Goal: Task Accomplishment & Management: Use online tool/utility

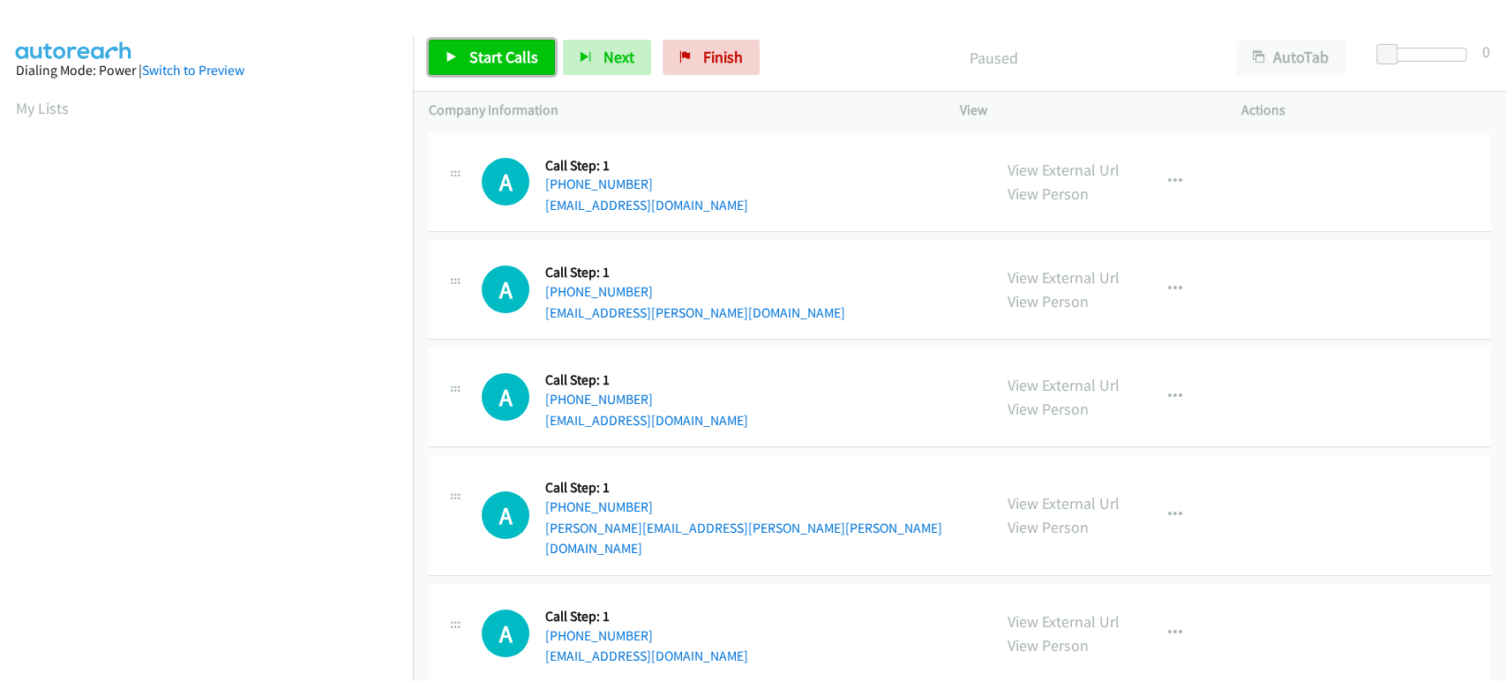
click at [508, 49] on span "Start Calls" at bounding box center [503, 57] width 69 height 20
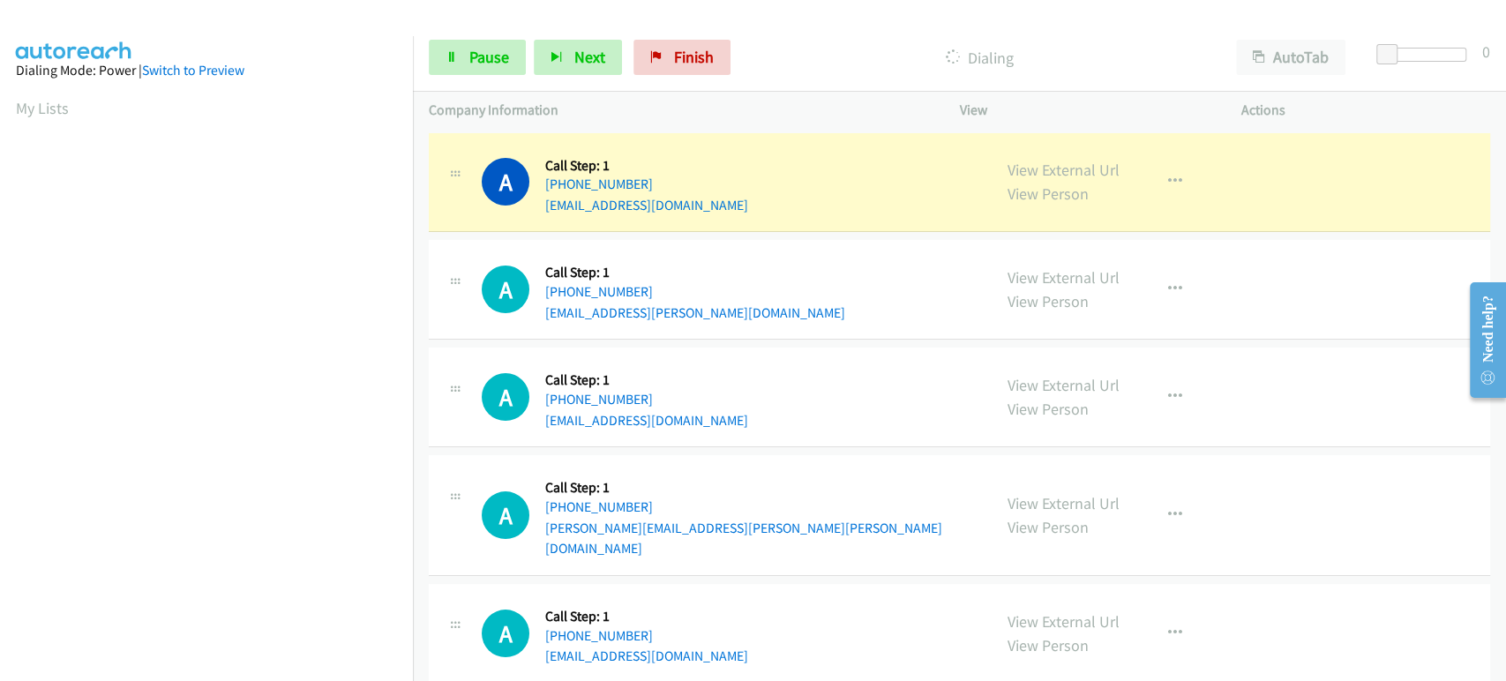
scroll to position [310, 0]
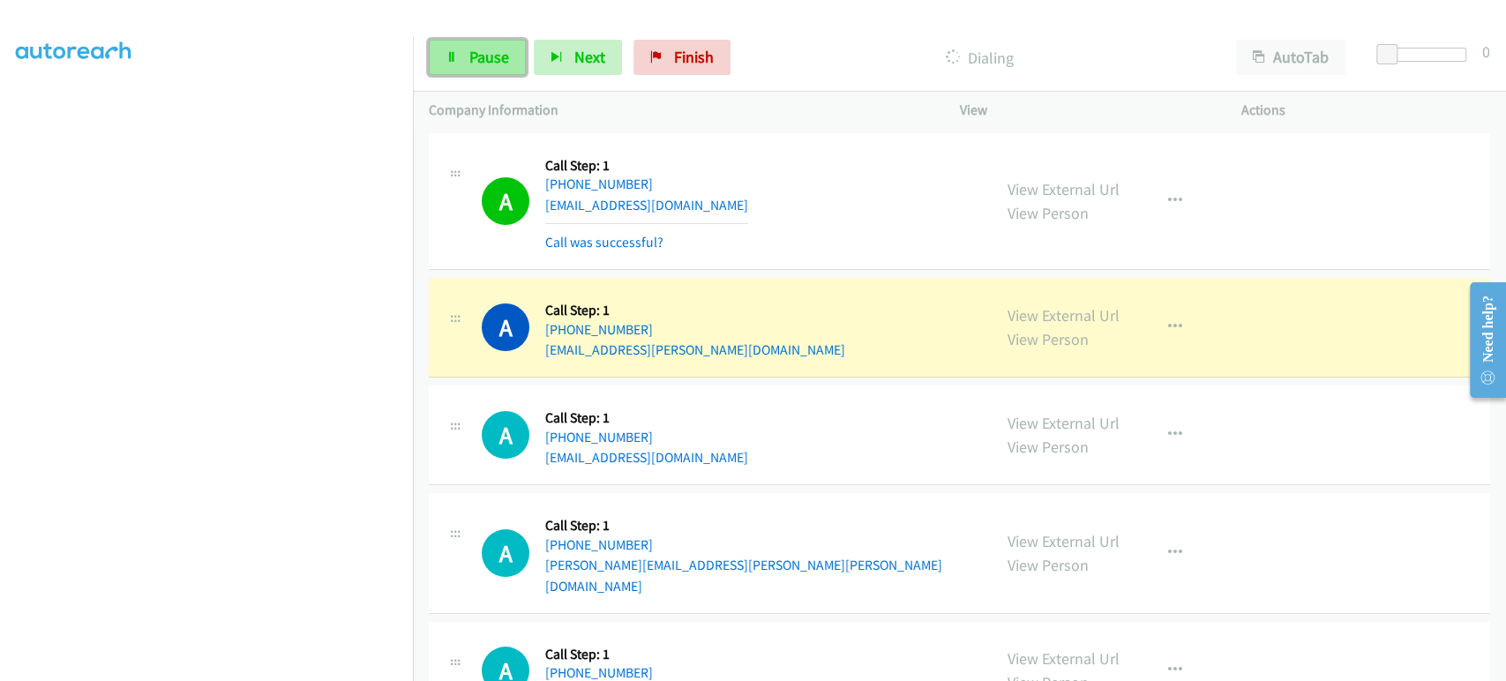
click at [469, 54] on span "Pause" at bounding box center [489, 57] width 40 height 20
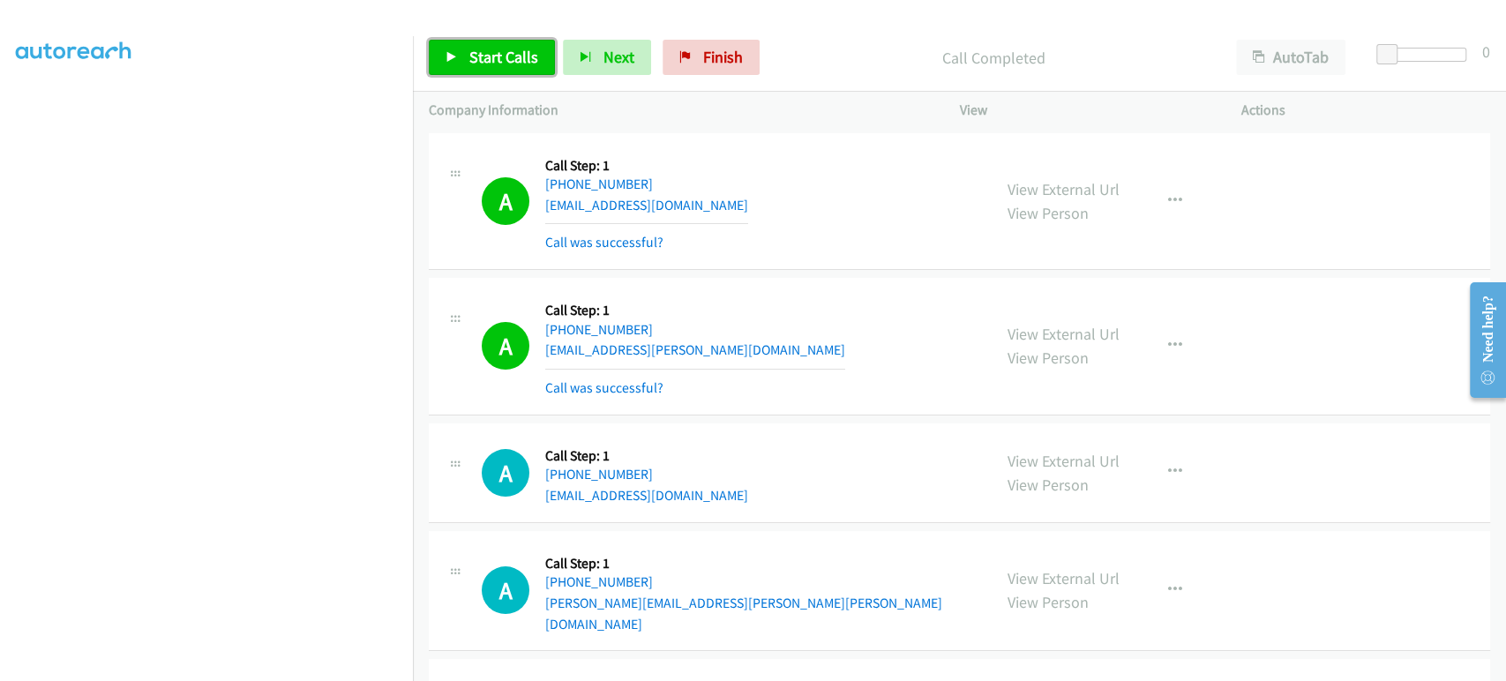
click at [514, 56] on span "Start Calls" at bounding box center [503, 57] width 69 height 20
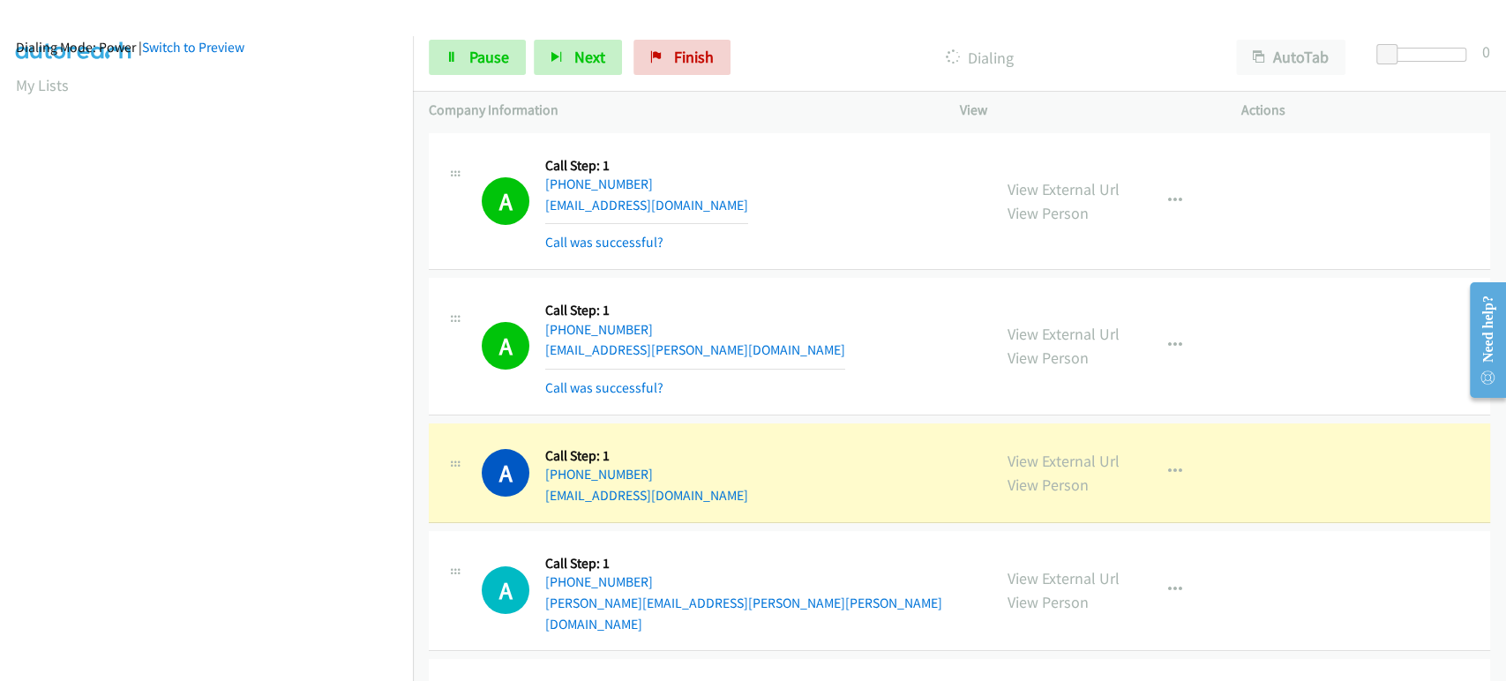
scroll to position [0, 0]
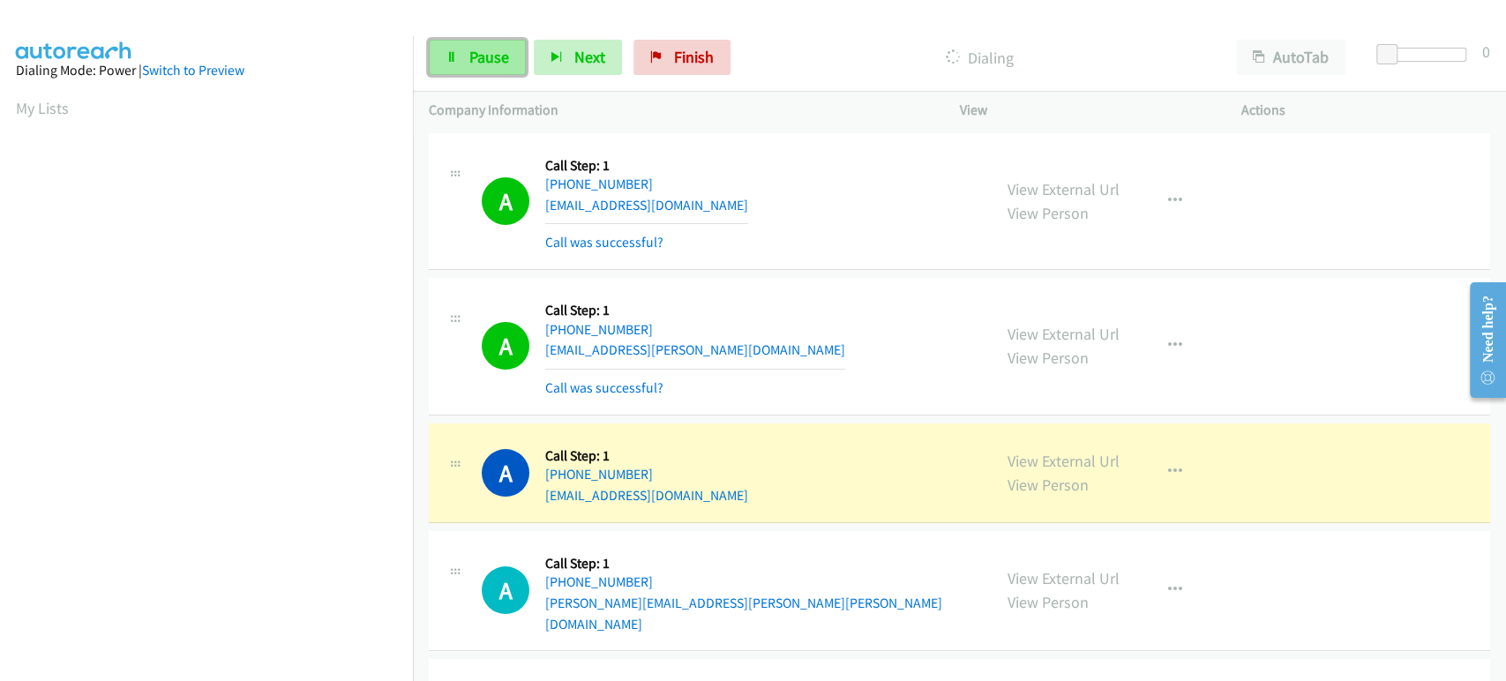
click at [498, 62] on span "Pause" at bounding box center [489, 57] width 40 height 20
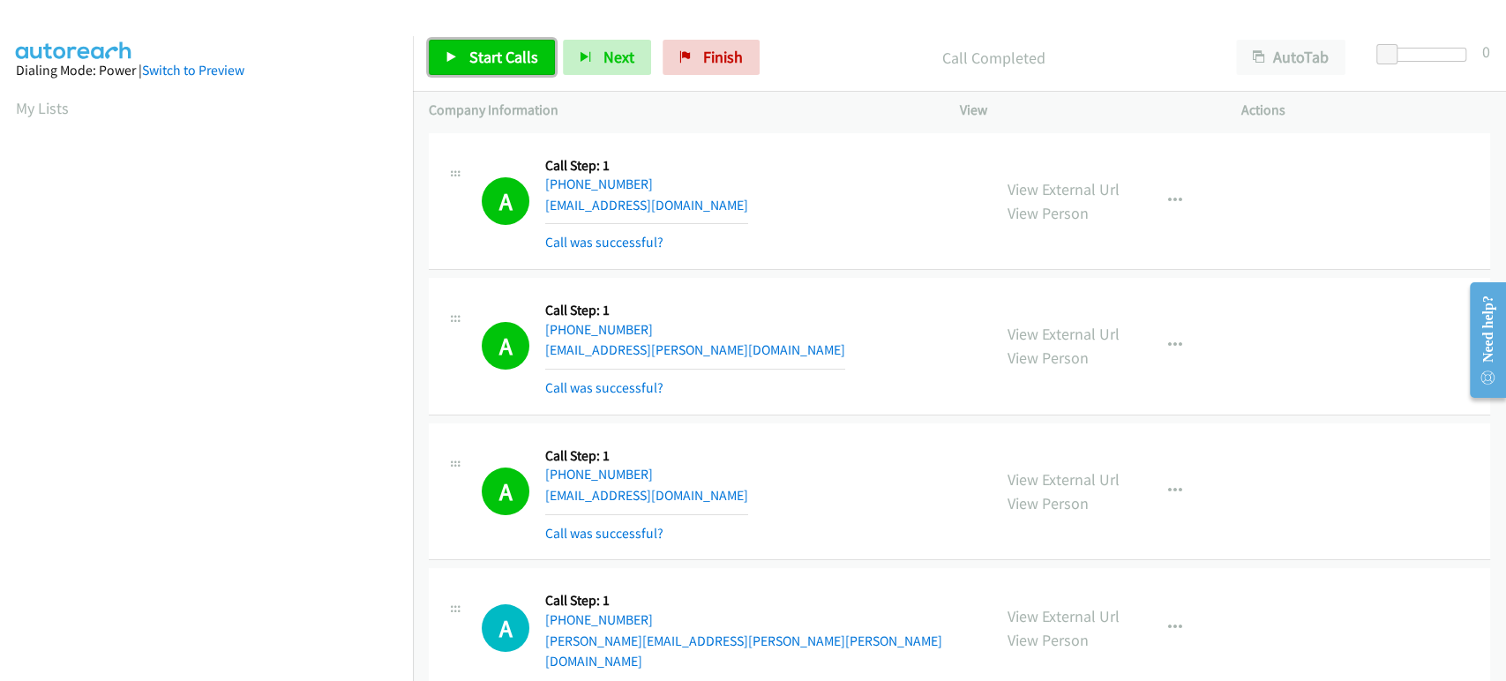
click at [482, 58] on span "Start Calls" at bounding box center [503, 57] width 69 height 20
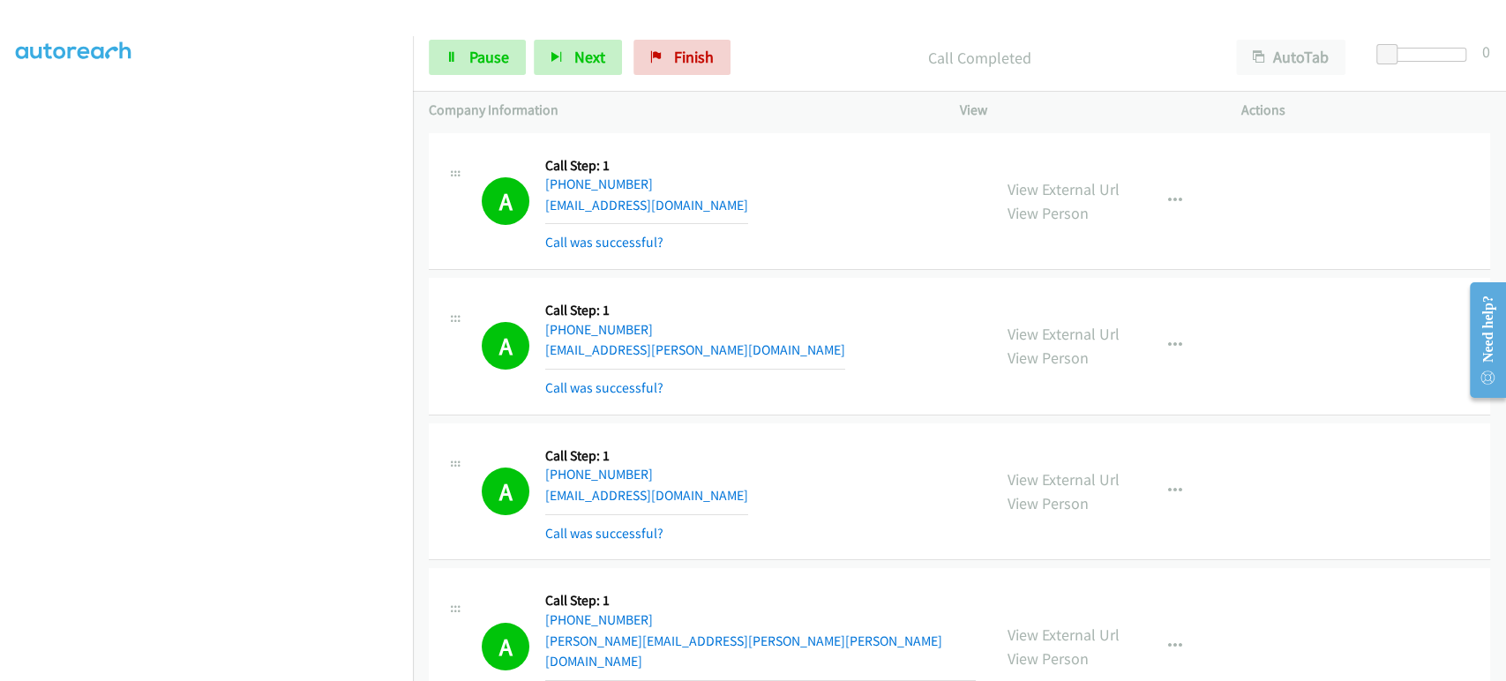
scroll to position [310, 0]
click at [183, 664] on section at bounding box center [206, 262] width 381 height 844
click at [475, 63] on span "Pause" at bounding box center [489, 57] width 40 height 20
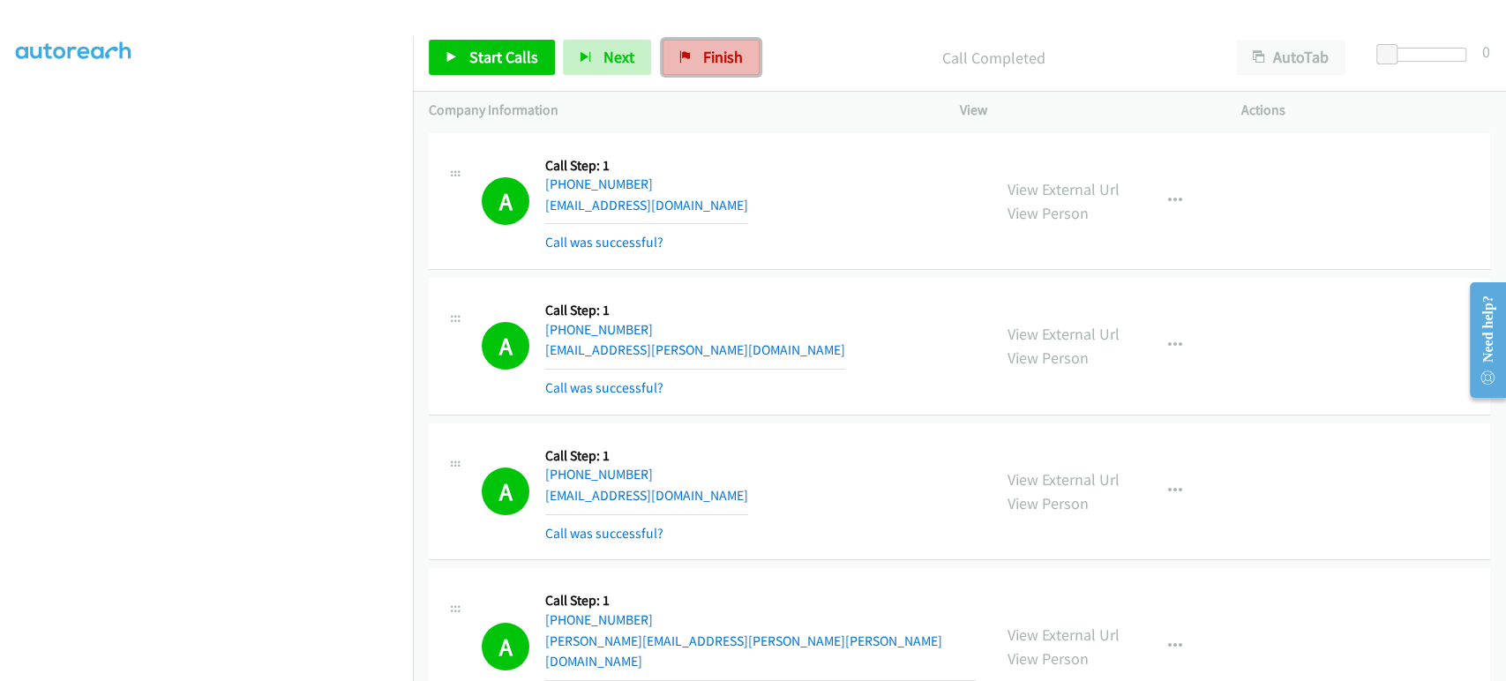
click at [715, 62] on span "Finish" at bounding box center [723, 57] width 40 height 20
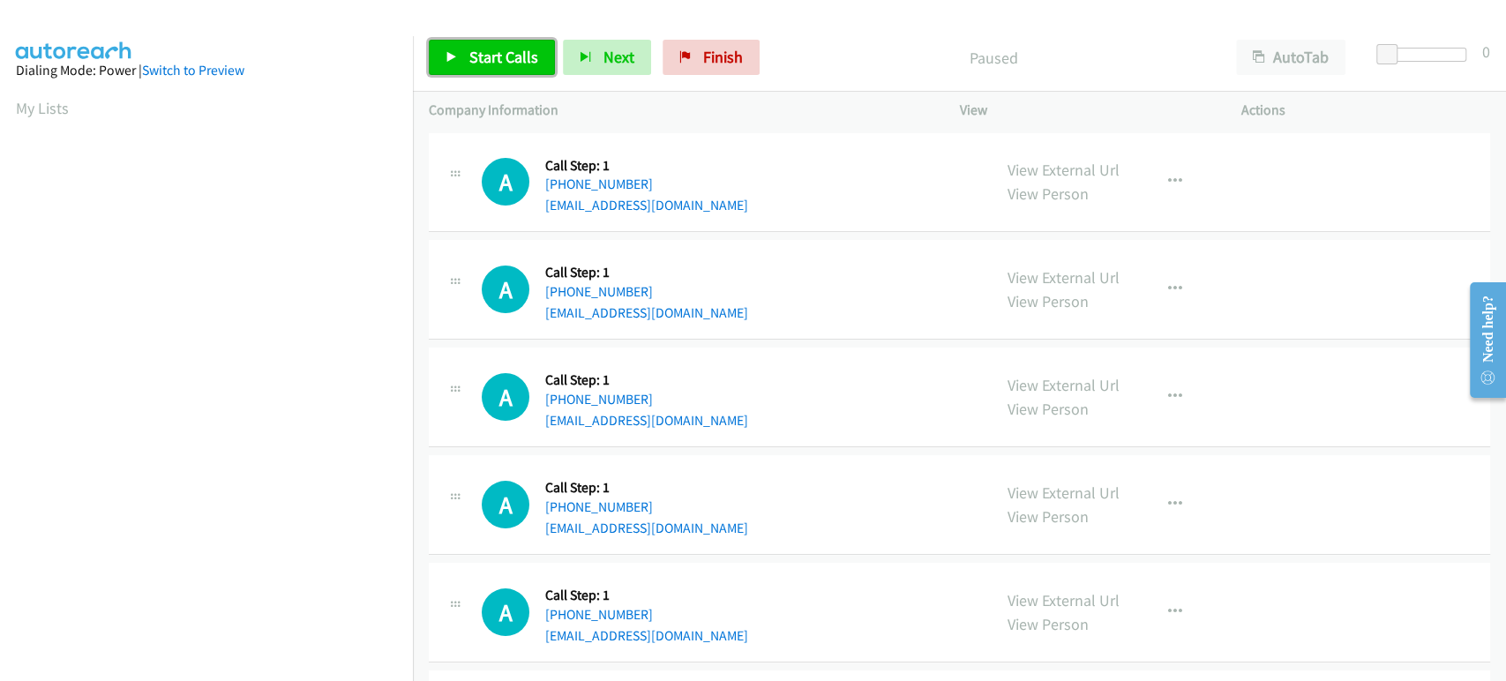
click at [490, 58] on span "Start Calls" at bounding box center [503, 57] width 69 height 20
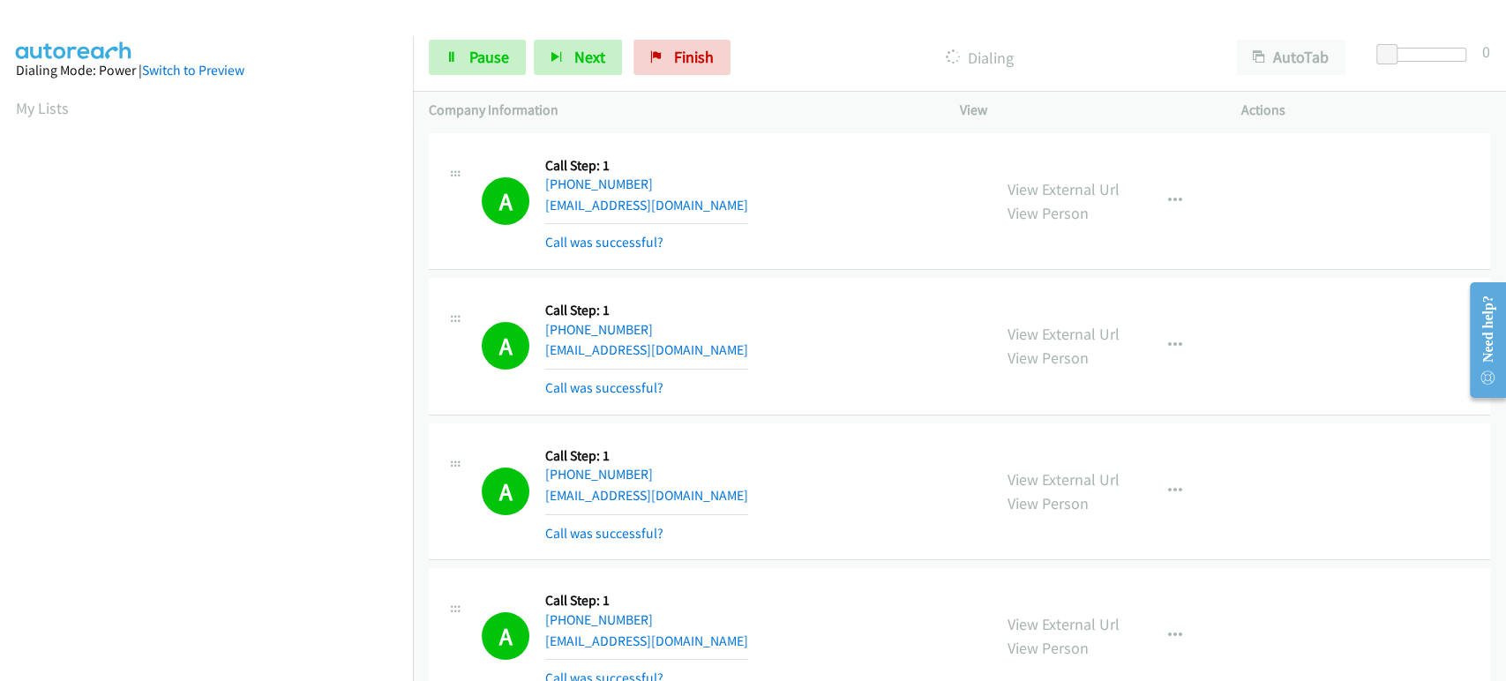
scroll to position [310, 0]
click at [487, 59] on span "Pause" at bounding box center [489, 57] width 40 height 20
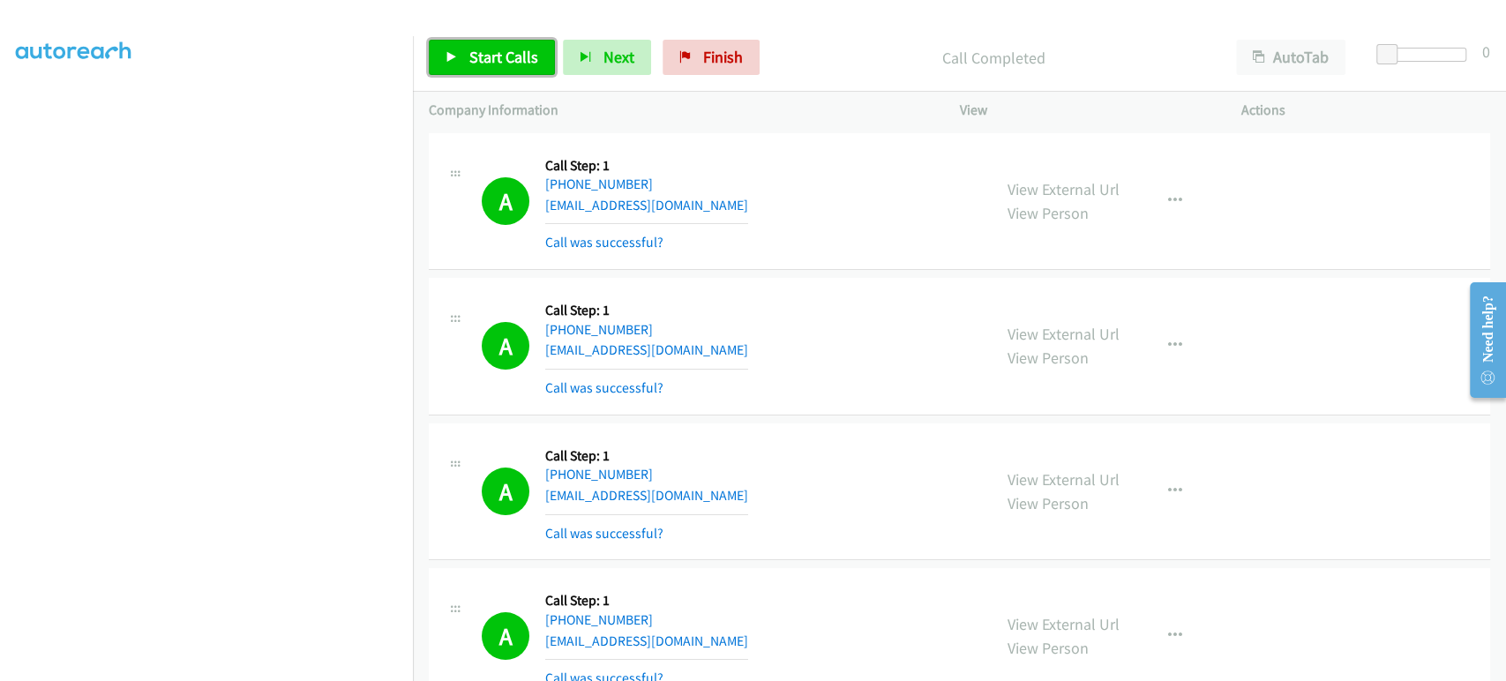
click at [469, 64] on span "Start Calls" at bounding box center [503, 57] width 69 height 20
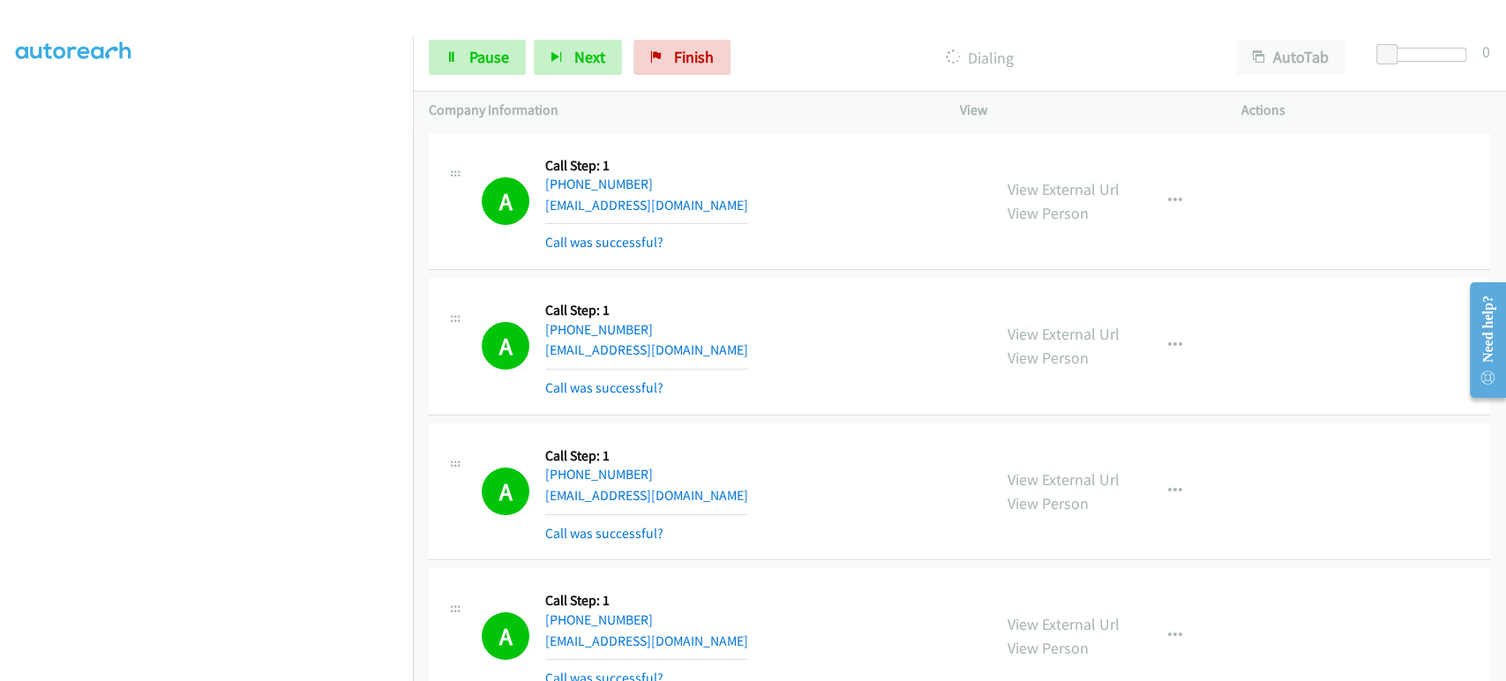
scroll to position [0, 0]
click at [459, 69] on link "Pause" at bounding box center [477, 57] width 97 height 35
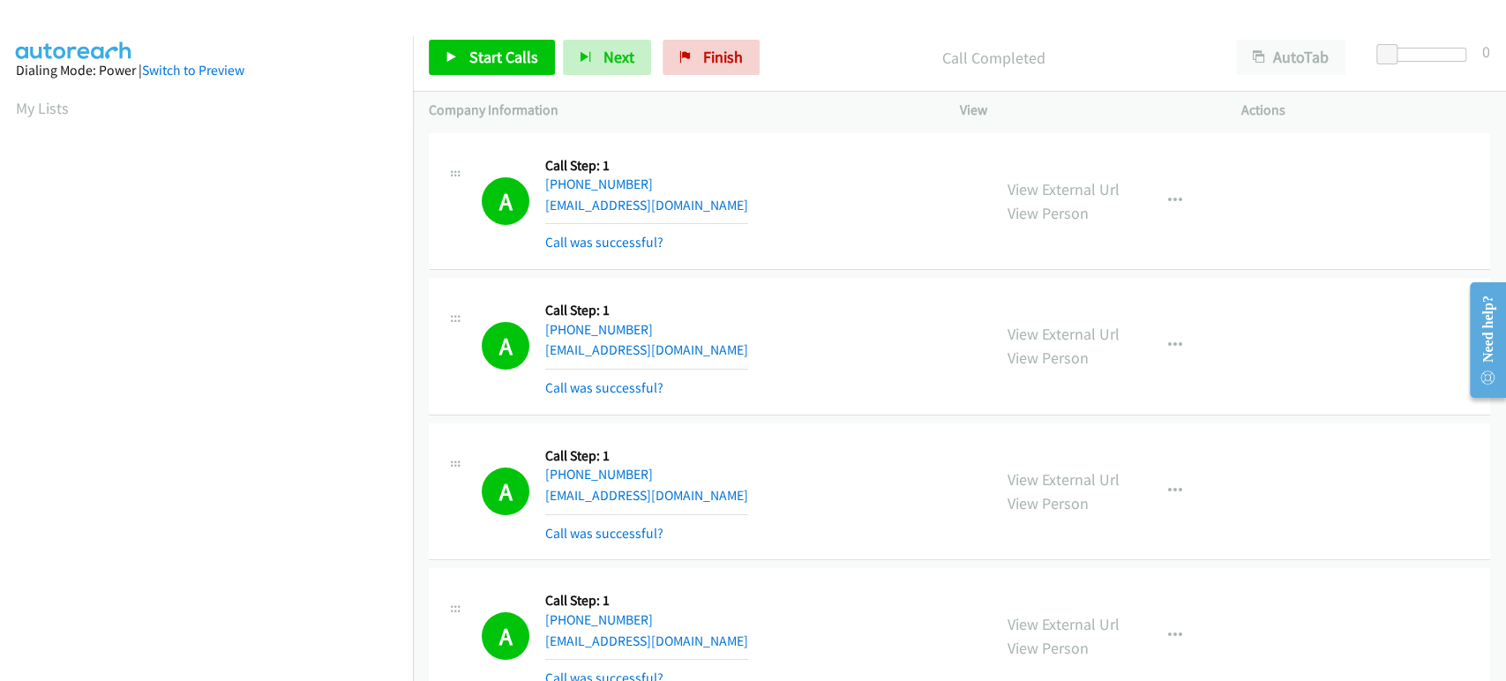
scroll to position [310, 0]
click at [480, 53] on span "Start Calls" at bounding box center [503, 57] width 69 height 20
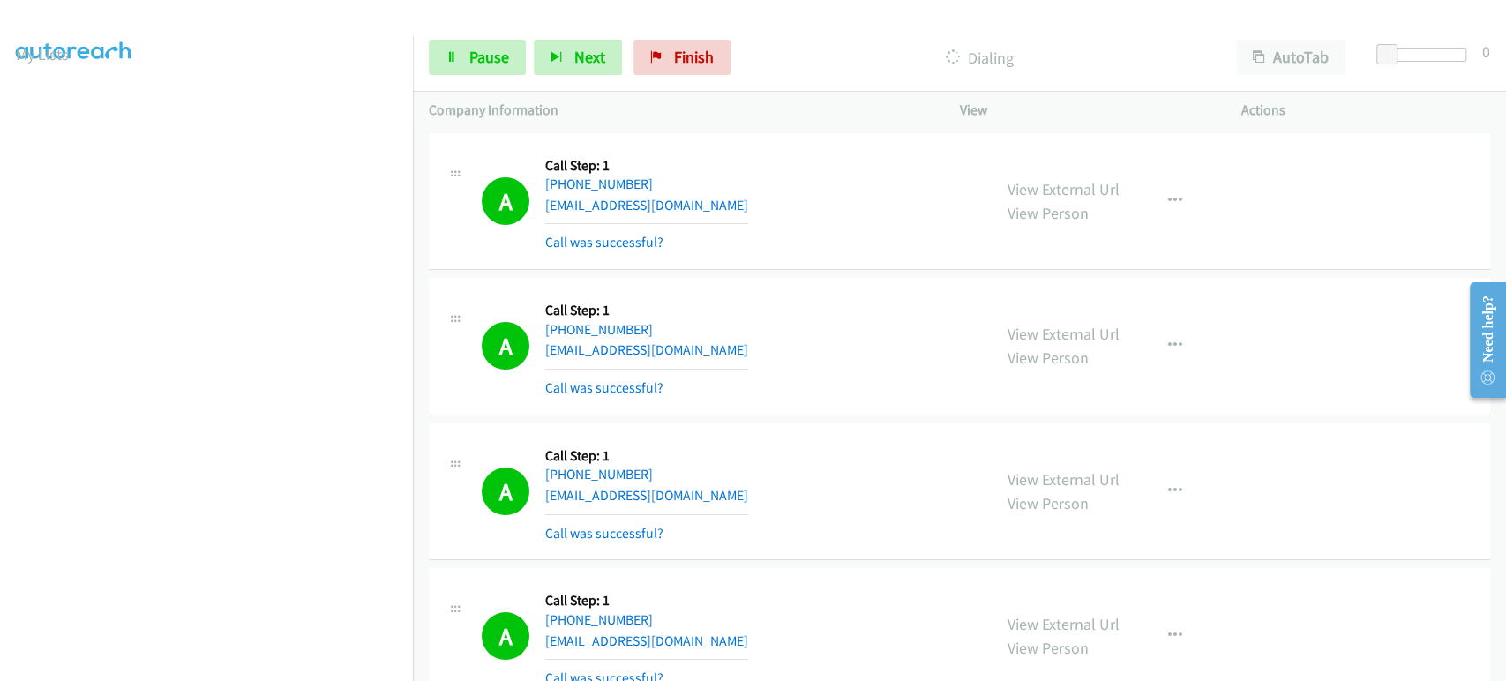
scroll to position [15, 0]
drag, startPoint x: 493, startPoint y: 62, endPoint x: 490, endPoint y: 72, distance: 10.9
click at [493, 62] on span "Pause" at bounding box center [489, 57] width 40 height 20
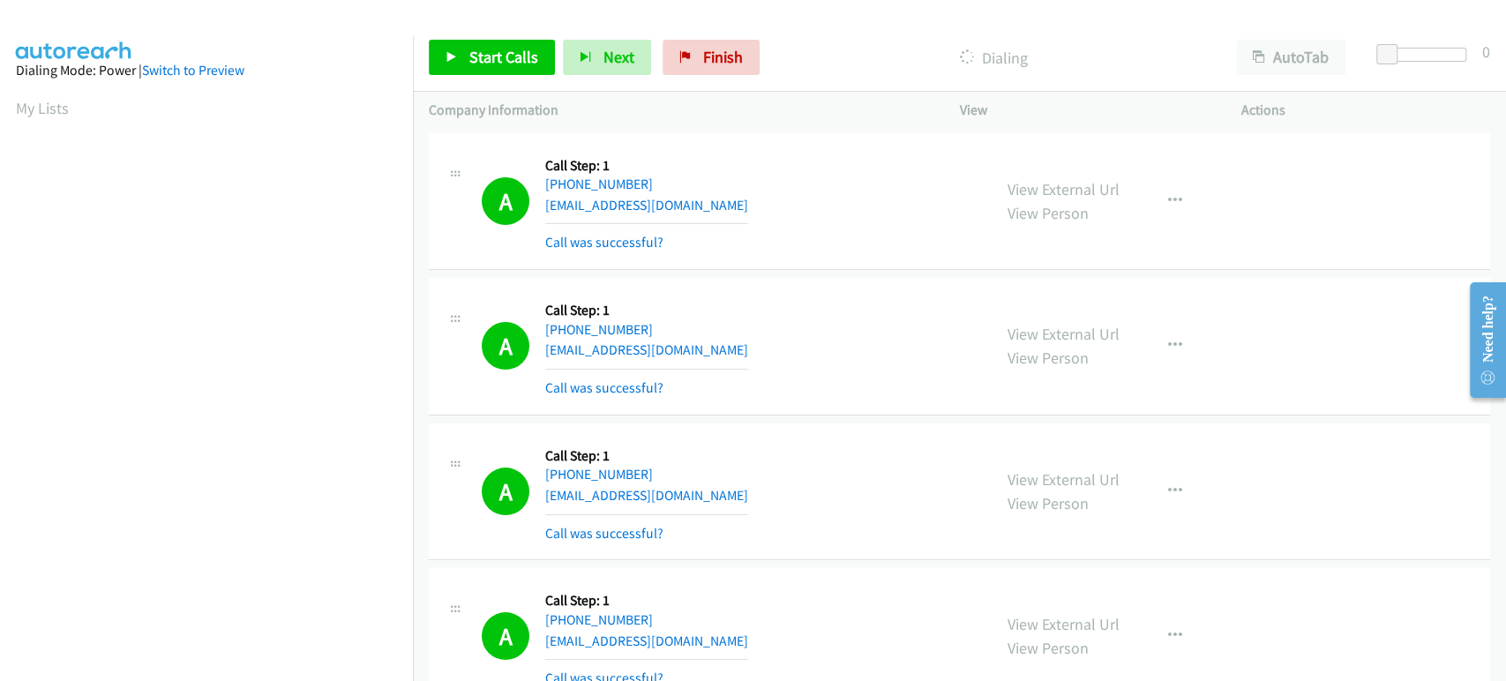
scroll to position [310, 0]
click at [469, 56] on span "Start Calls" at bounding box center [503, 57] width 69 height 20
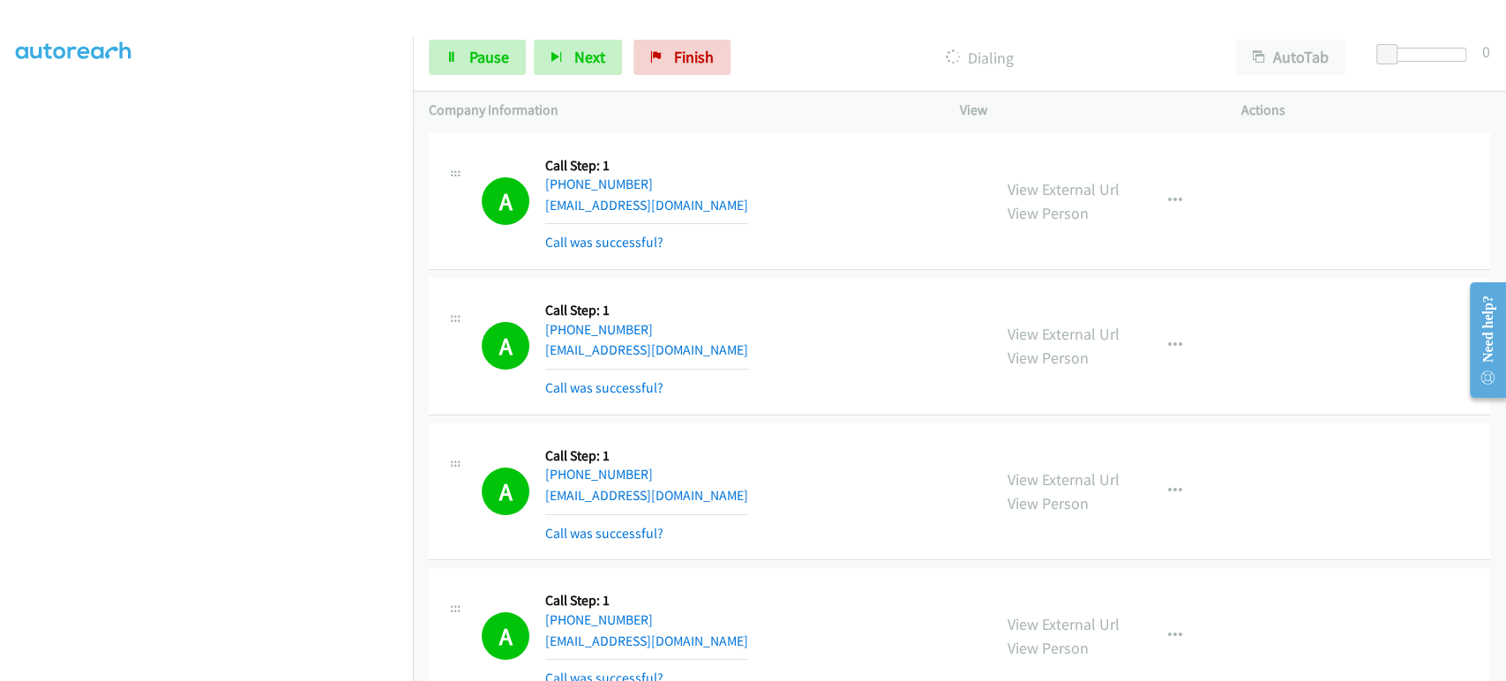
scroll to position [0, 0]
click at [469, 54] on span "Pause" at bounding box center [489, 57] width 40 height 20
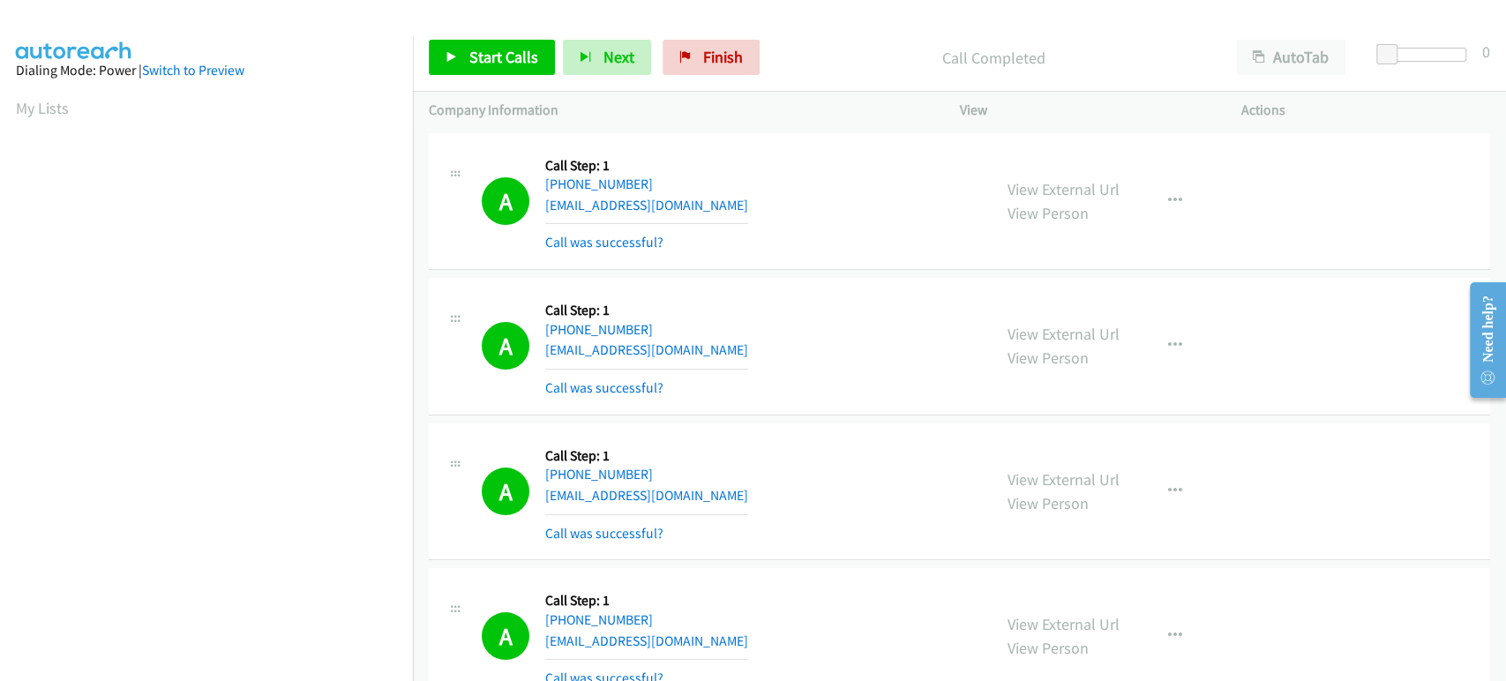
scroll to position [310, 0]
click at [490, 64] on span "Start Calls" at bounding box center [503, 57] width 69 height 20
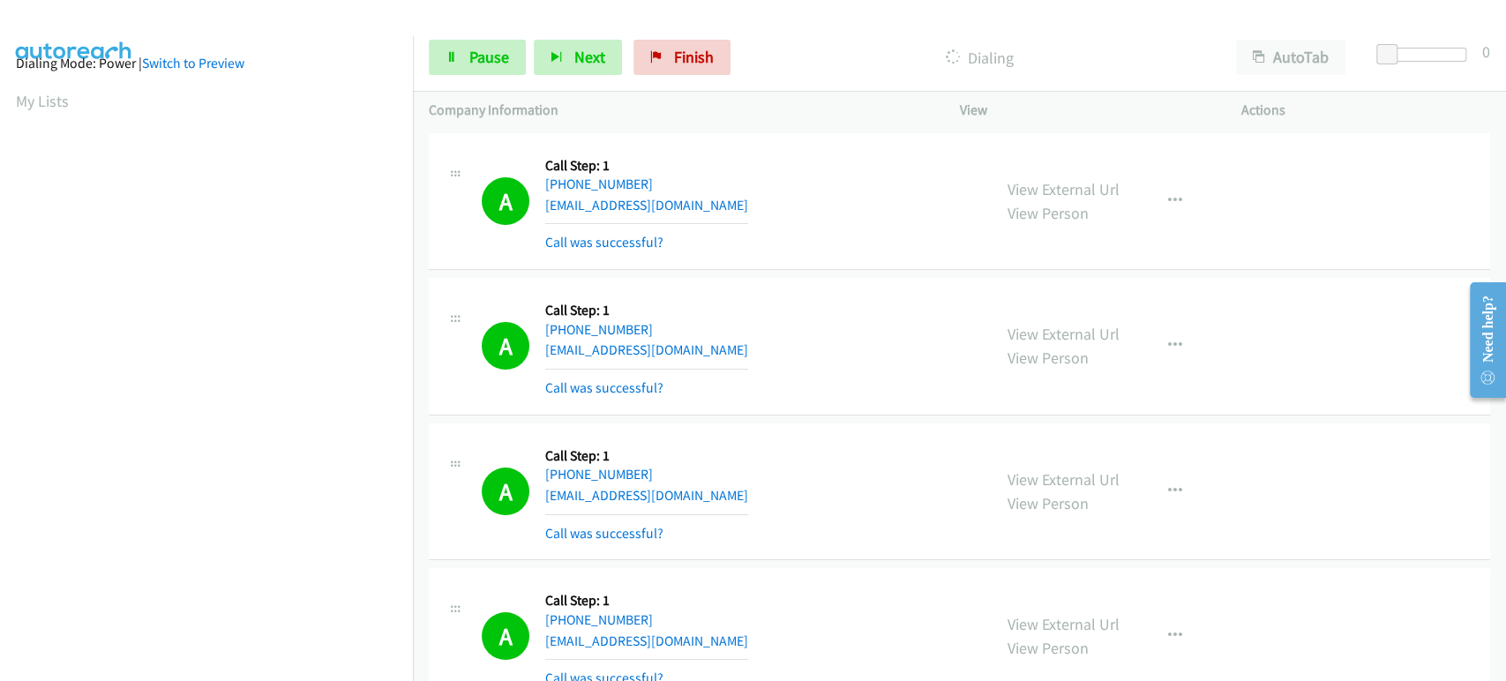
scroll to position [0, 0]
click at [470, 56] on span "Pause" at bounding box center [489, 57] width 40 height 20
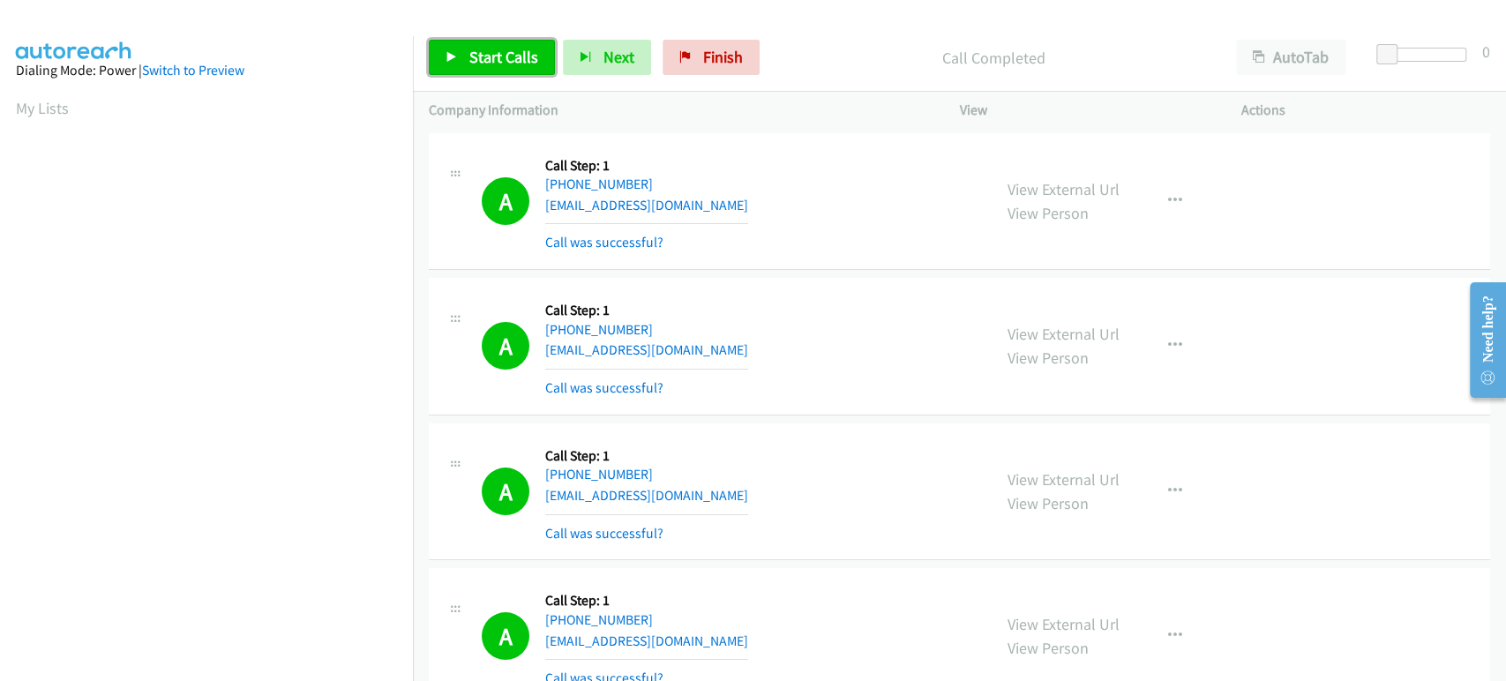
click at [500, 59] on span "Start Calls" at bounding box center [503, 57] width 69 height 20
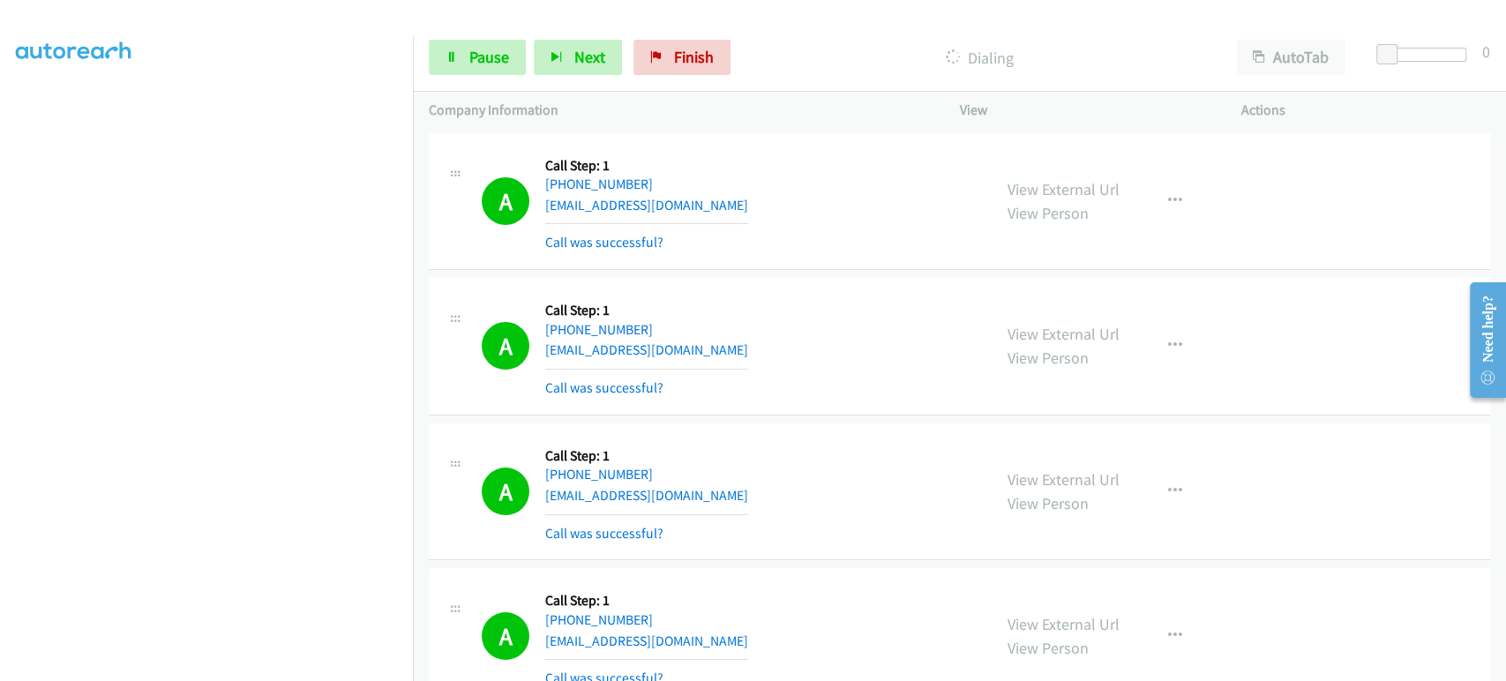
scroll to position [310, 0]
click at [237, 665] on section at bounding box center [206, 262] width 381 height 844
click at [468, 67] on link "Pause" at bounding box center [477, 57] width 97 height 35
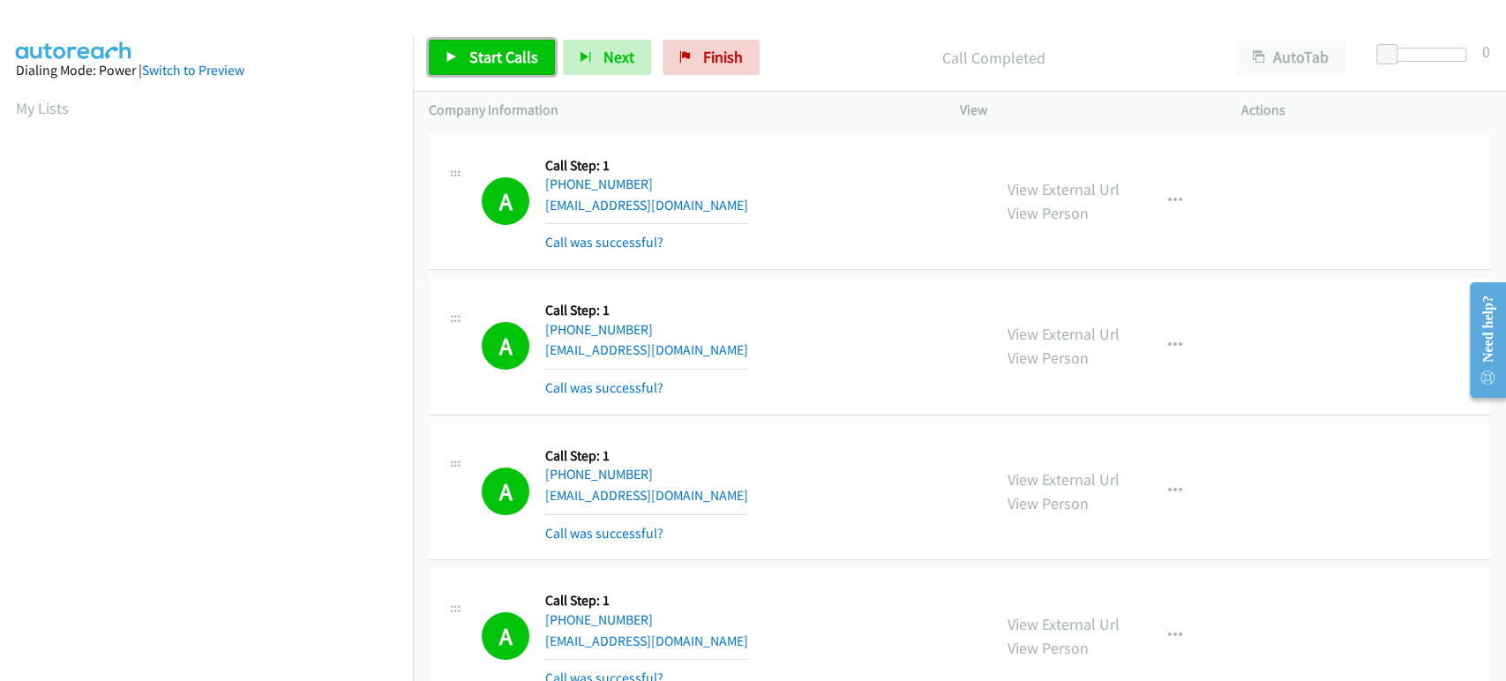
click at [482, 55] on span "Start Calls" at bounding box center [503, 57] width 69 height 20
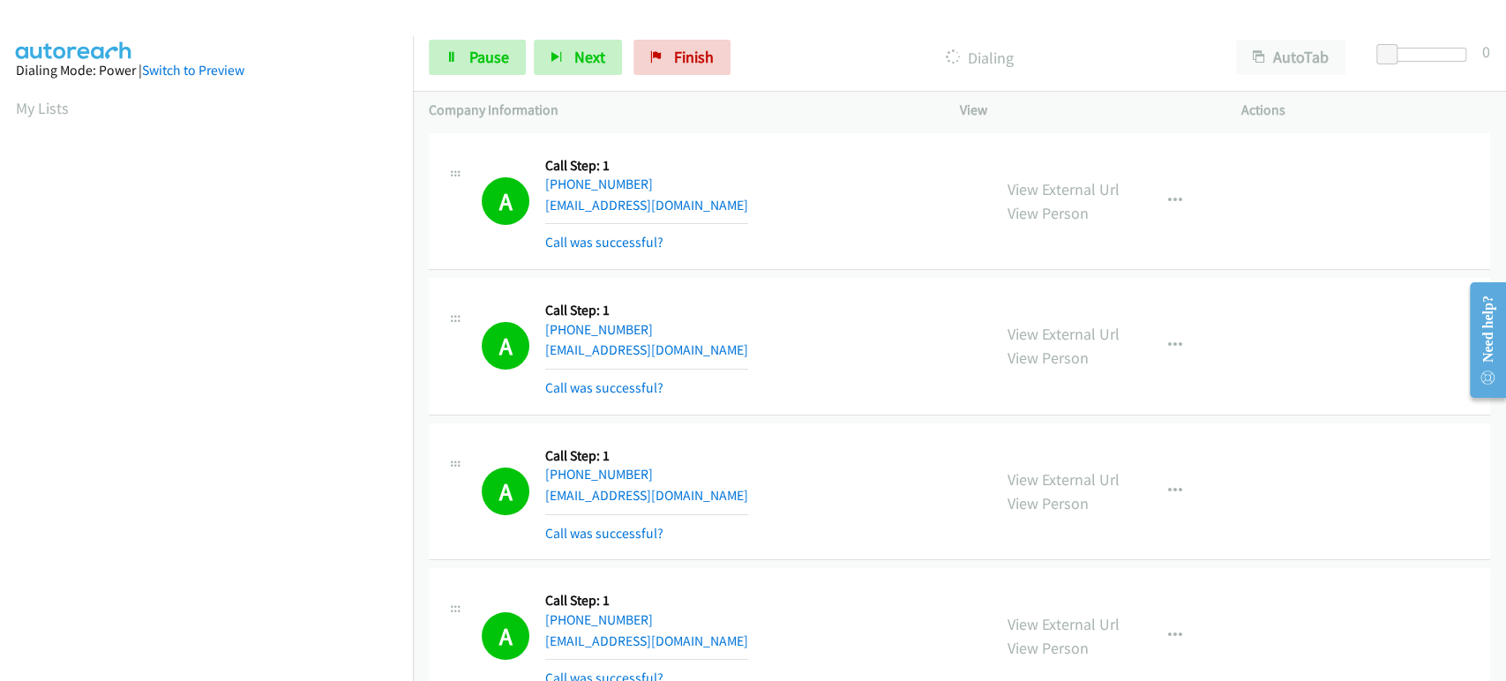
click at [9, 460] on aside "Dialing Mode: Power | Switch to Preview My Lists" at bounding box center [206, 524] width 413 height 977
click at [473, 52] on span "Pause" at bounding box center [489, 57] width 40 height 20
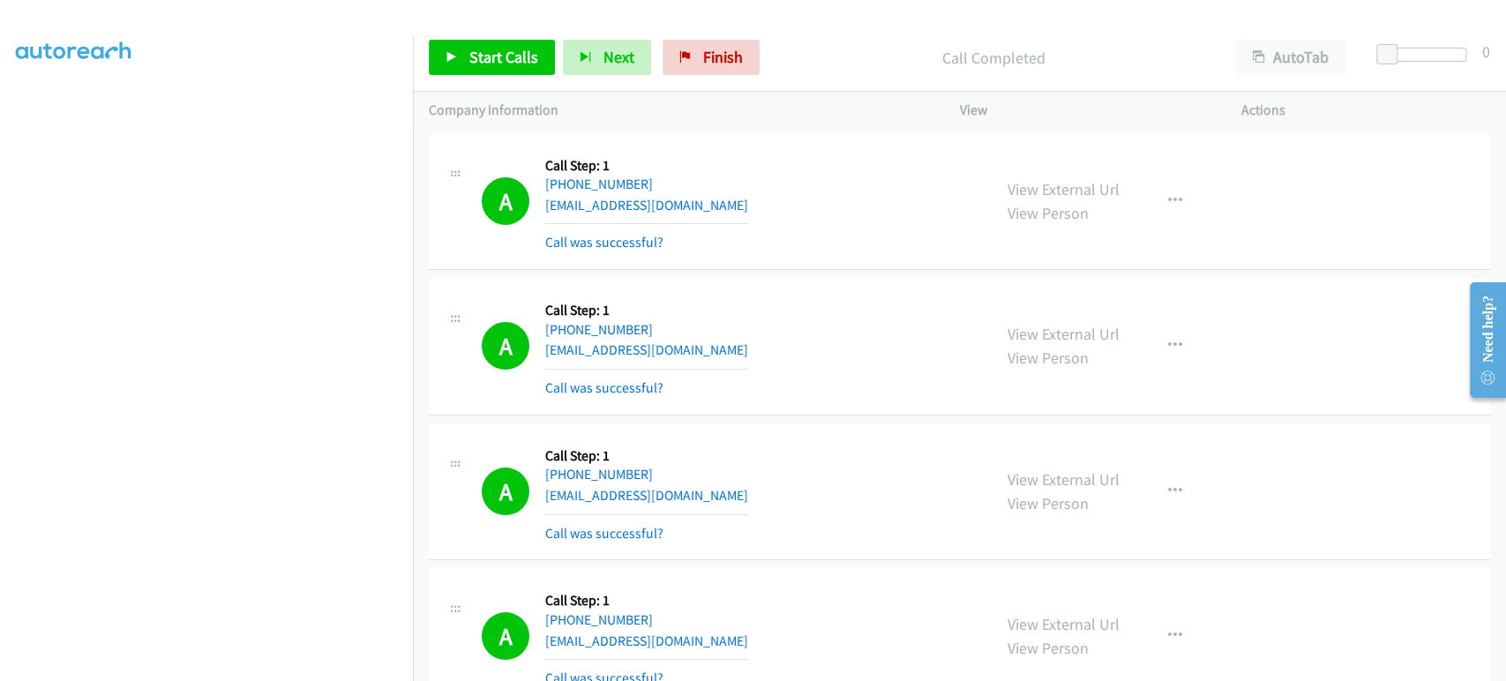
scroll to position [310, 0]
click at [508, 64] on span "Start Calls" at bounding box center [503, 57] width 69 height 20
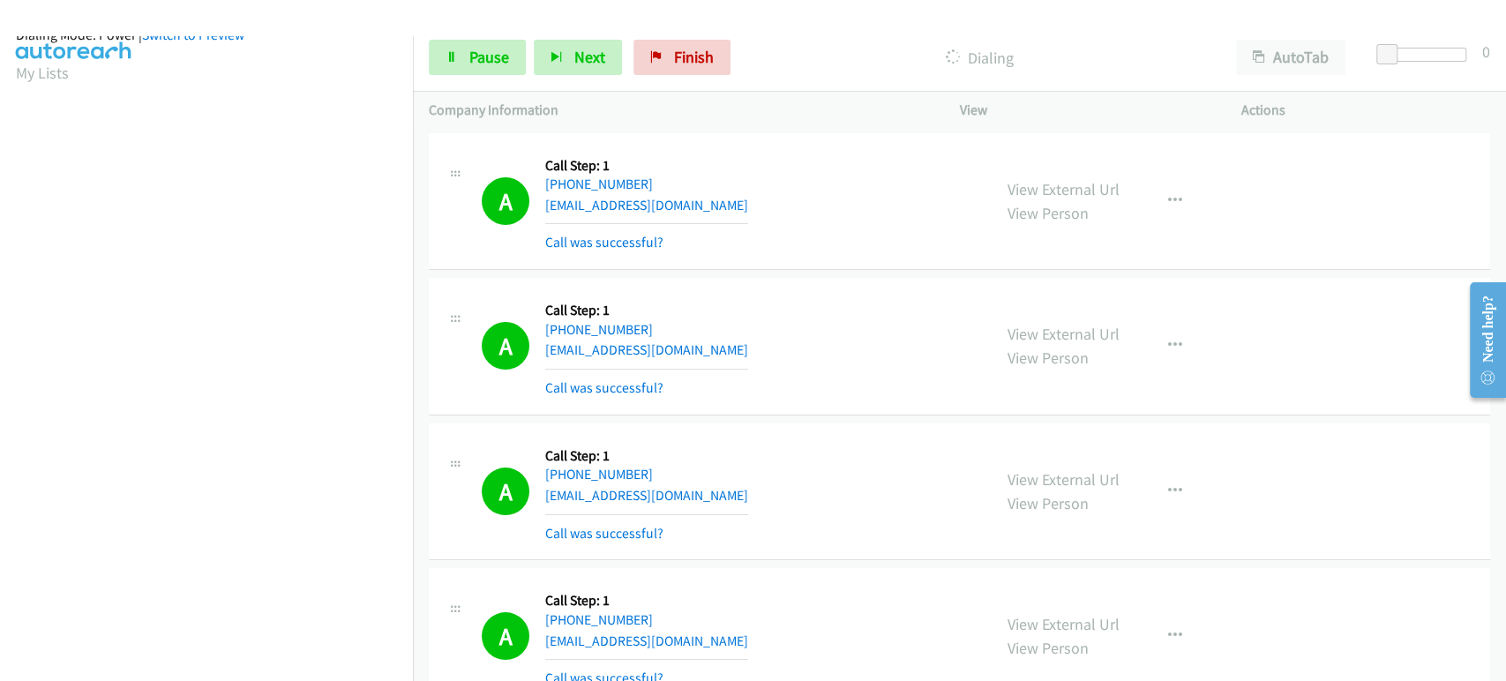
scroll to position [0, 0]
click at [482, 60] on span "Pause" at bounding box center [489, 57] width 40 height 20
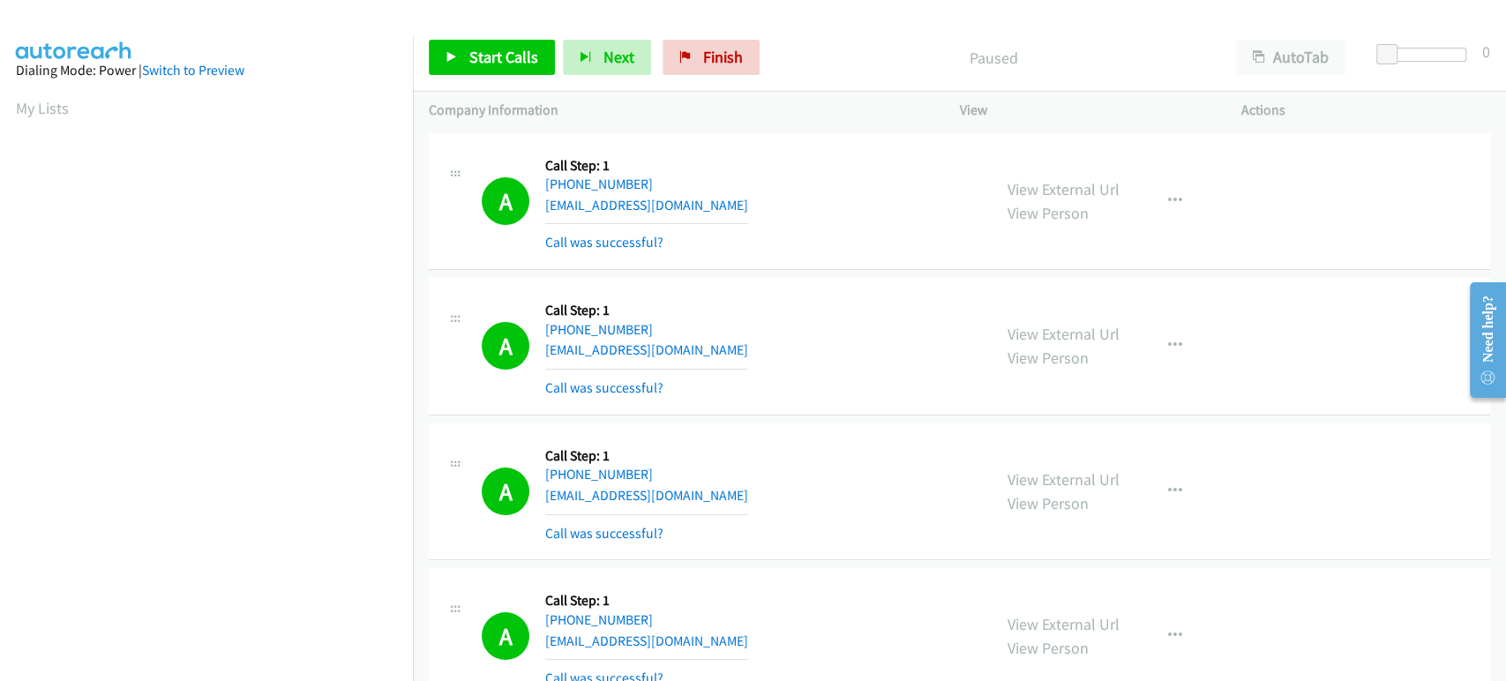
scroll to position [310, 0]
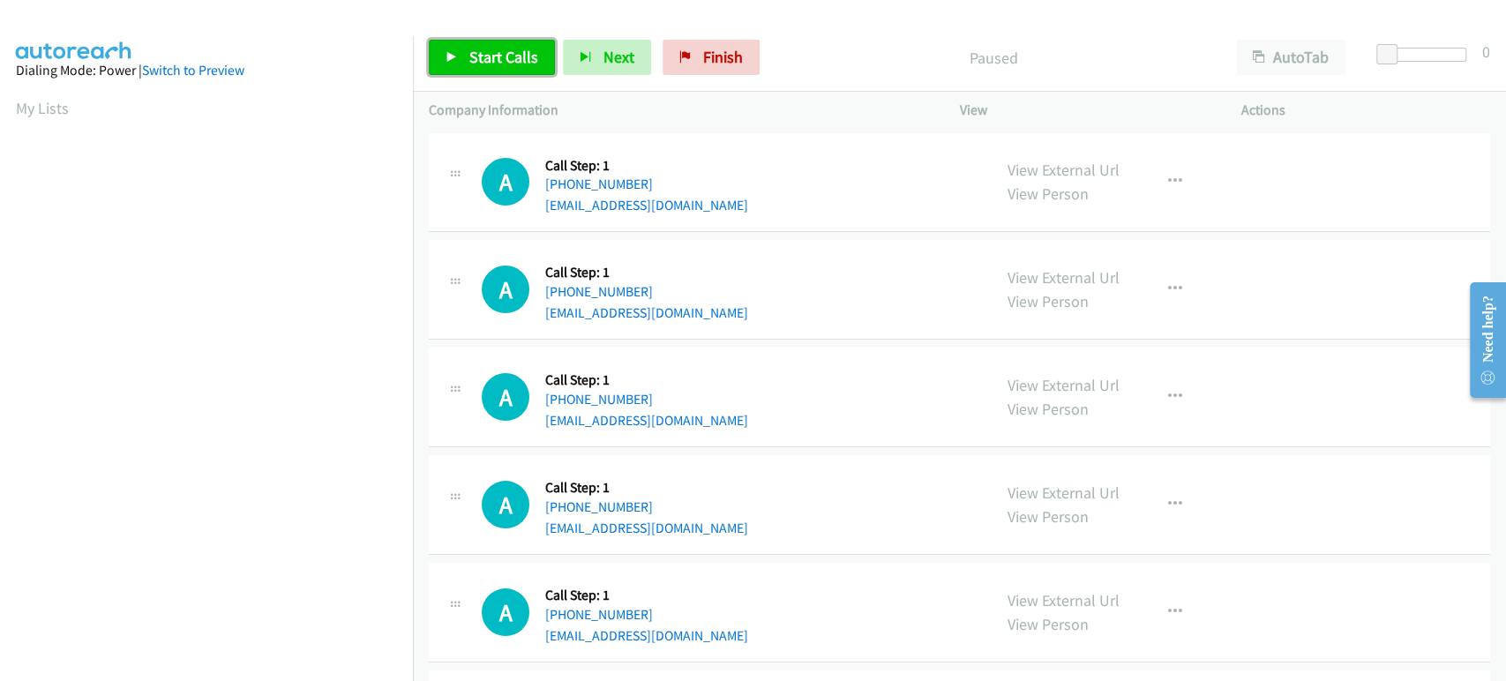
click at [474, 49] on span "Start Calls" at bounding box center [503, 57] width 69 height 20
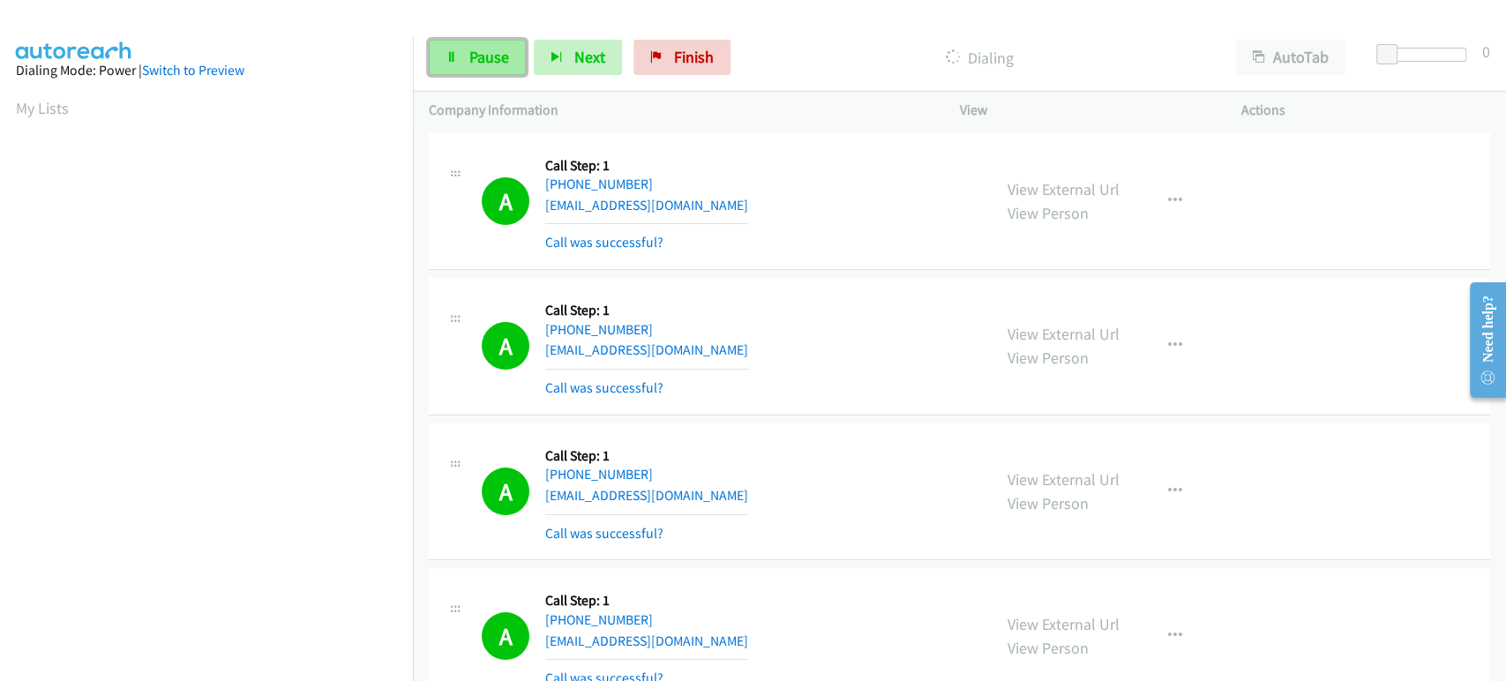
click at [481, 56] on span "Pause" at bounding box center [489, 57] width 40 height 20
click at [494, 49] on span "Start Calls" at bounding box center [503, 57] width 69 height 20
click at [475, 52] on span "Pause" at bounding box center [489, 57] width 40 height 20
click at [466, 48] on link "Start Calls" at bounding box center [492, 57] width 126 height 35
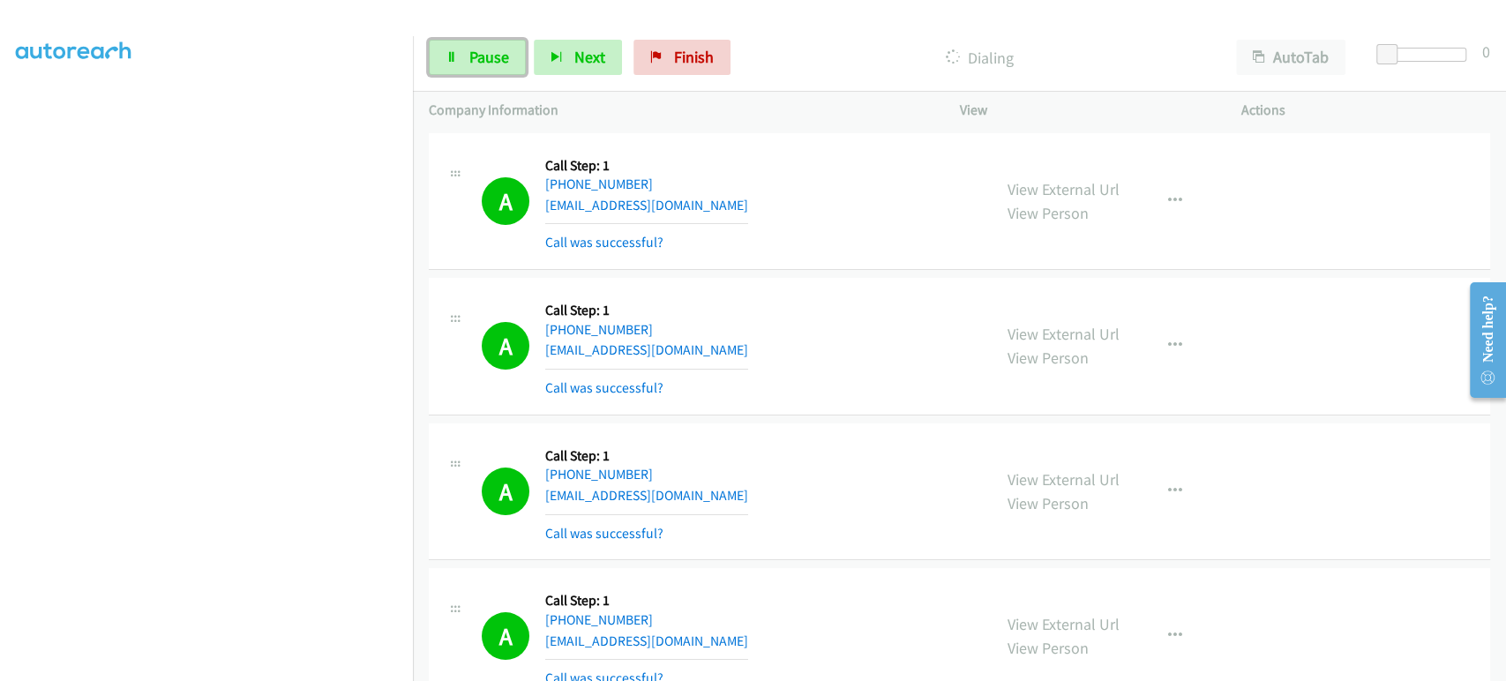
drag, startPoint x: 470, startPoint y: 59, endPoint x: 398, endPoint y: 104, distance: 85.2
click at [470, 59] on span "Pause" at bounding box center [489, 57] width 40 height 20
click at [469, 52] on span "Start Calls" at bounding box center [503, 57] width 69 height 20
click at [474, 63] on span "Pause" at bounding box center [489, 57] width 40 height 20
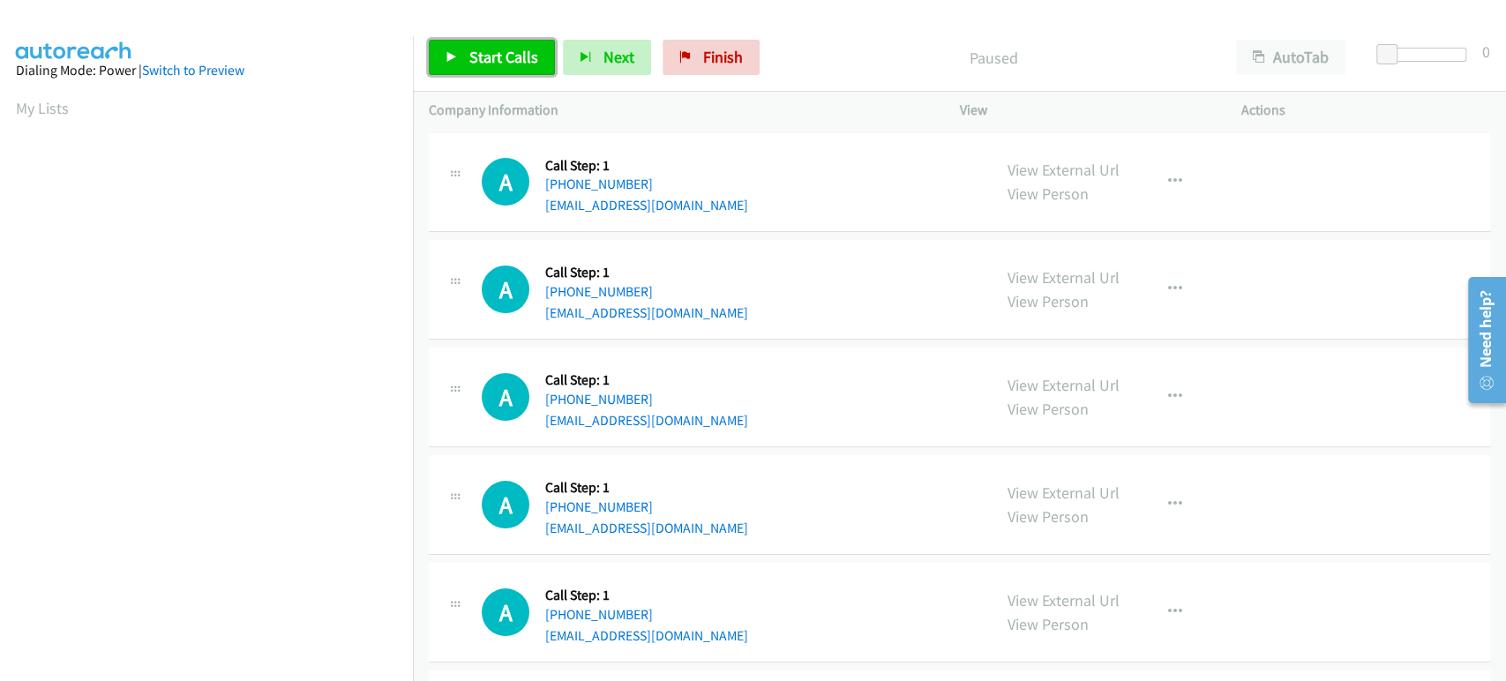
click at [487, 62] on span "Start Calls" at bounding box center [503, 57] width 69 height 20
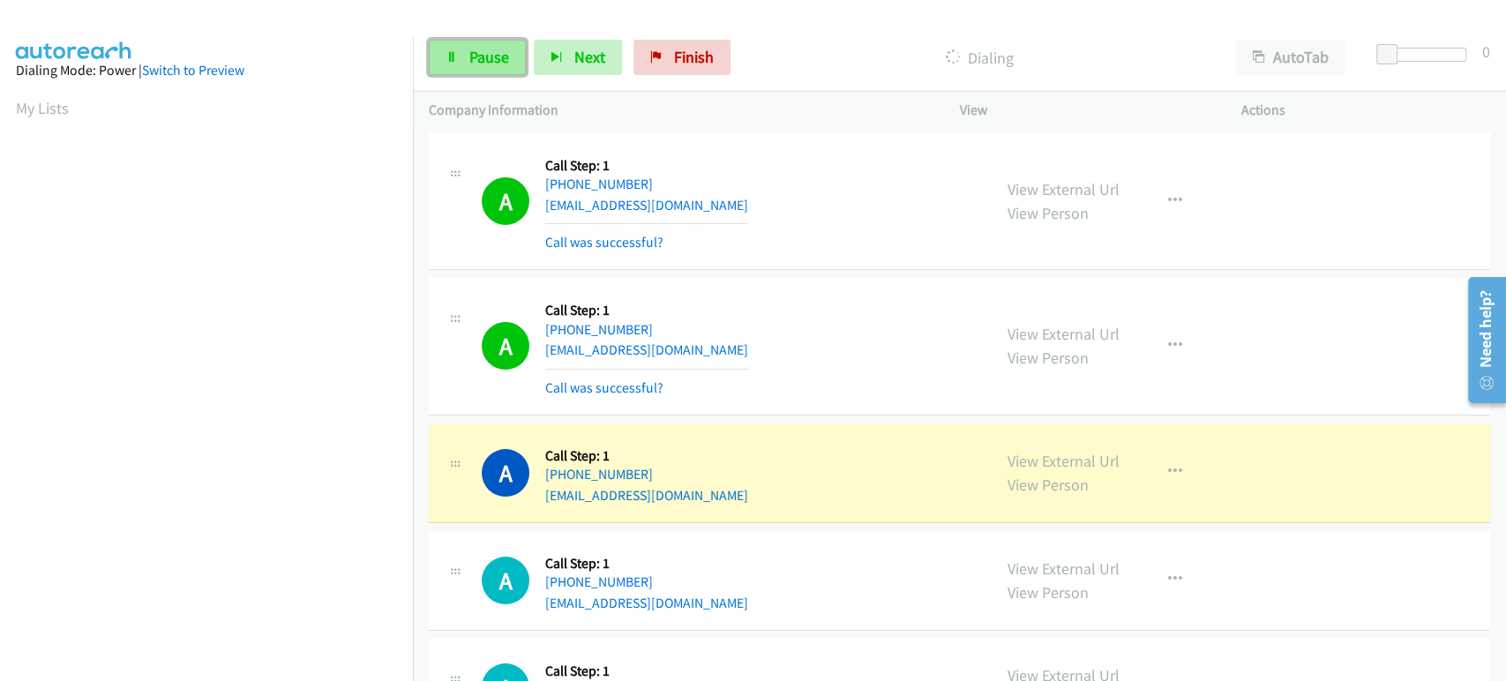
click at [476, 49] on span "Pause" at bounding box center [489, 57] width 40 height 20
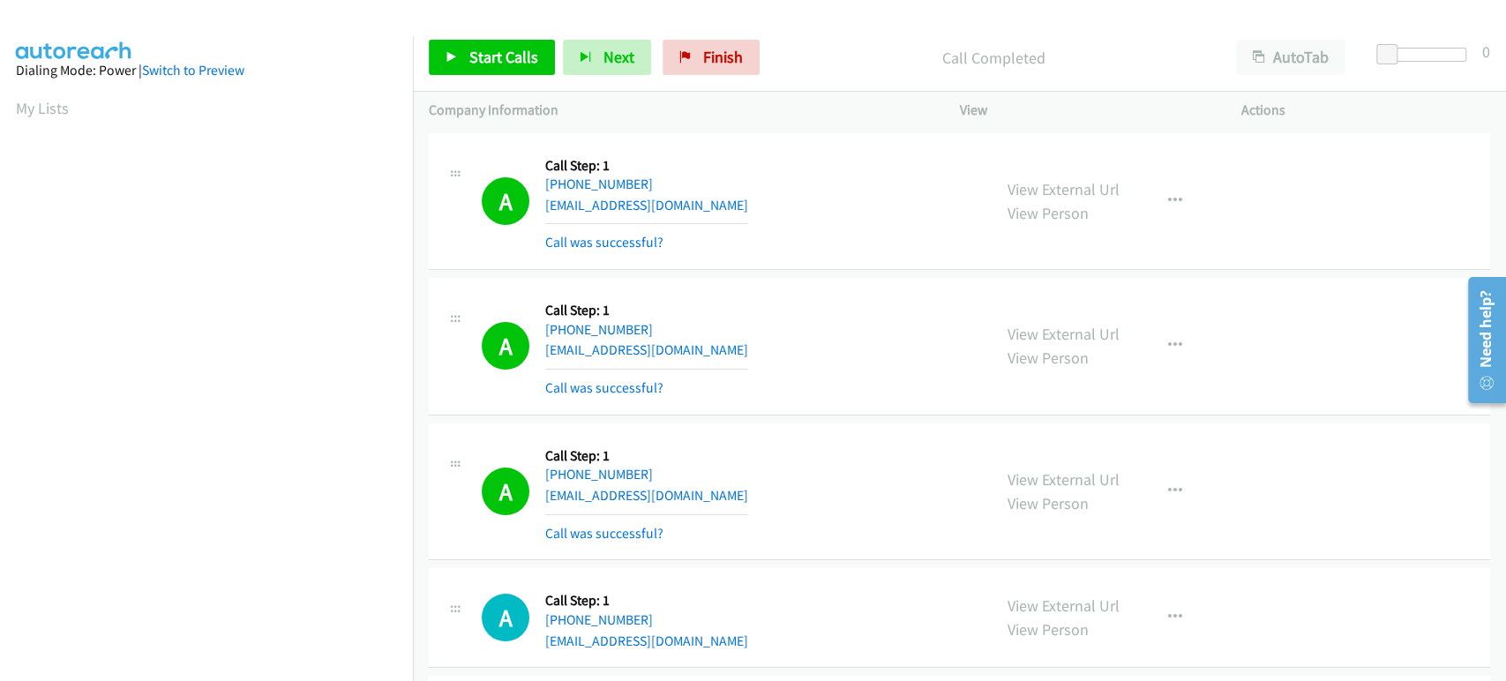
scroll to position [310, 0]
click at [476, 48] on span "Start Calls" at bounding box center [503, 57] width 69 height 20
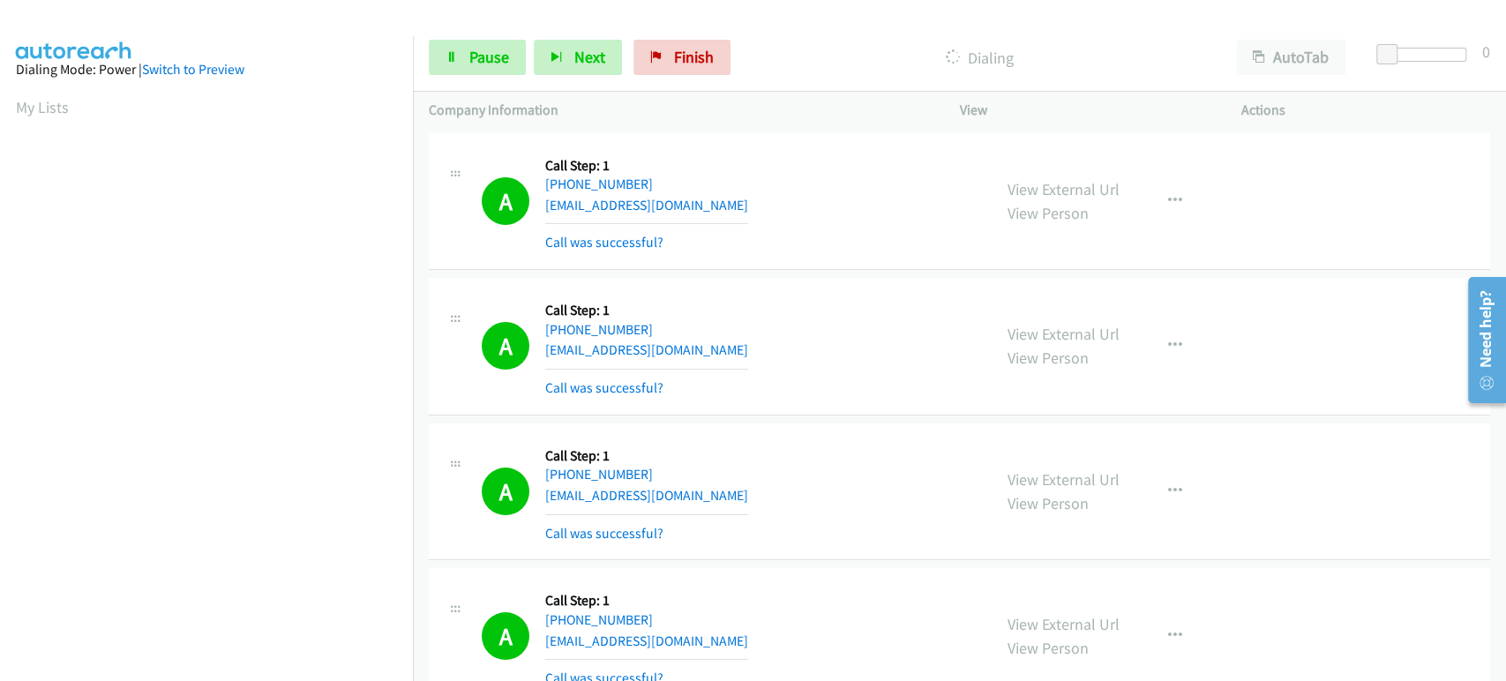
scroll to position [0, 0]
click at [482, 53] on span "Pause" at bounding box center [489, 57] width 40 height 20
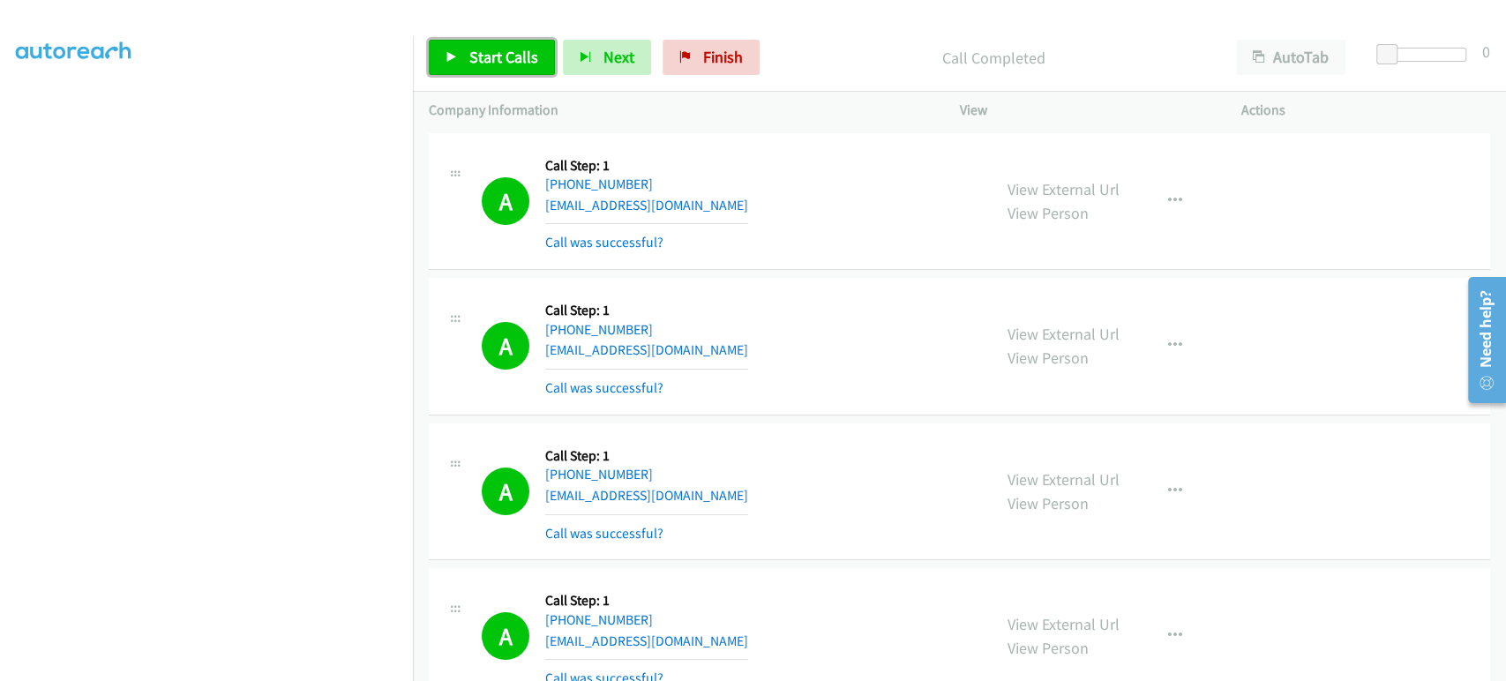
click at [506, 62] on span "Start Calls" at bounding box center [503, 57] width 69 height 20
click at [451, 56] on icon at bounding box center [451, 58] width 12 height 12
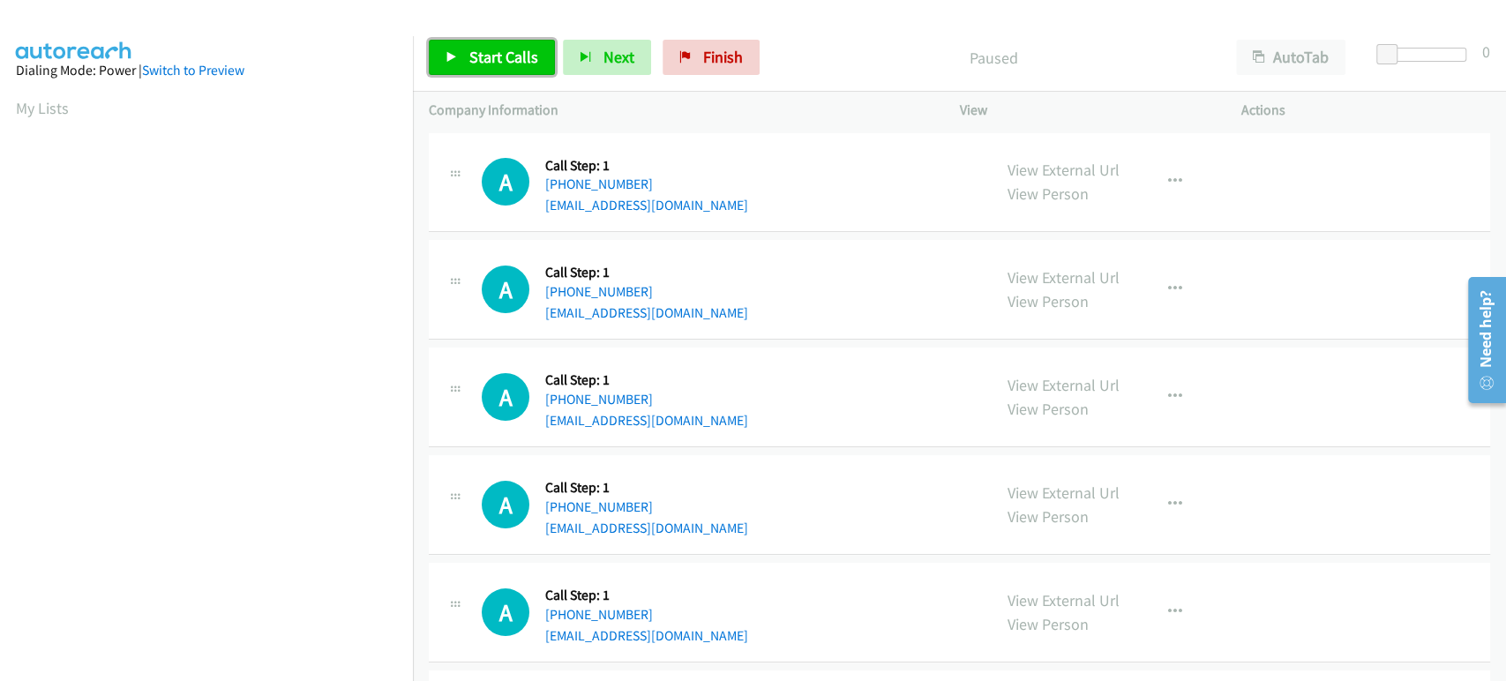
drag, startPoint x: 495, startPoint y: 64, endPoint x: 510, endPoint y: 68, distance: 15.6
click at [495, 64] on span "Start Calls" at bounding box center [503, 57] width 69 height 20
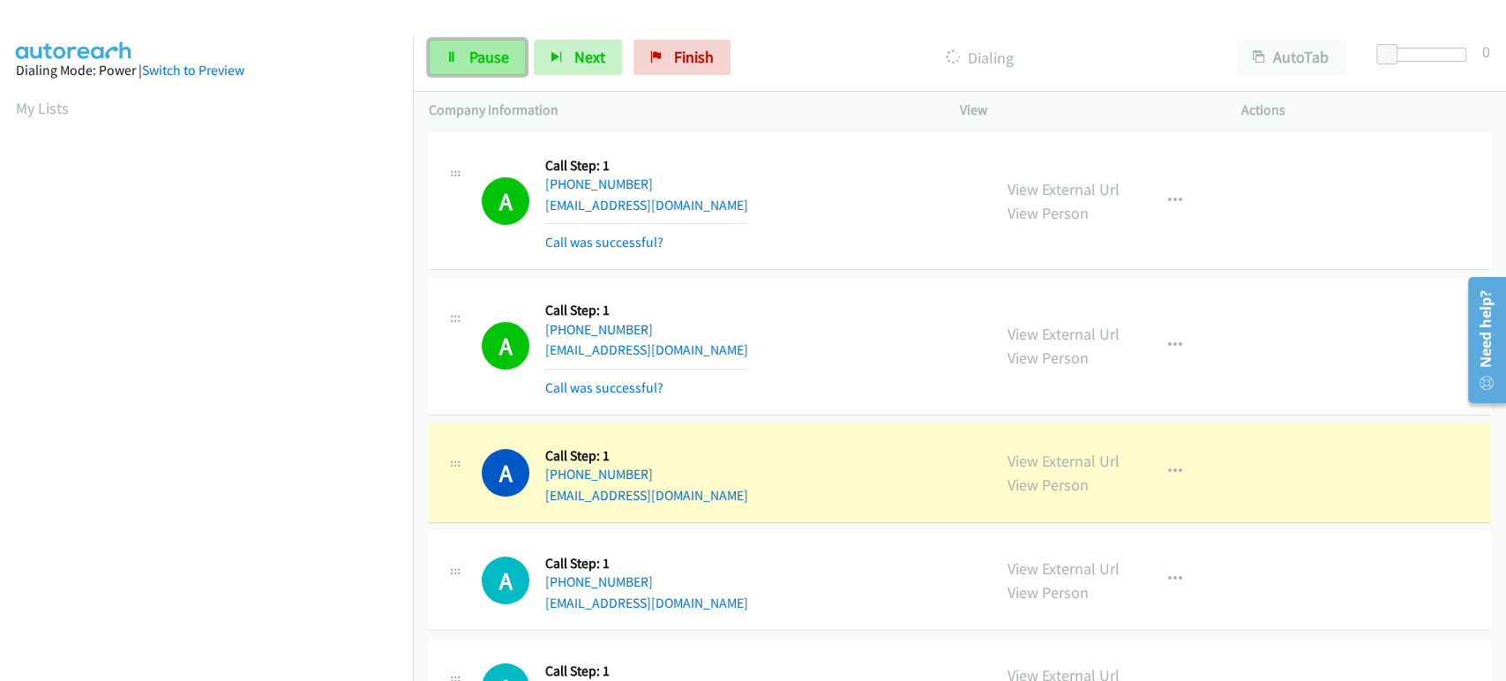
click at [467, 50] on link "Pause" at bounding box center [477, 57] width 97 height 35
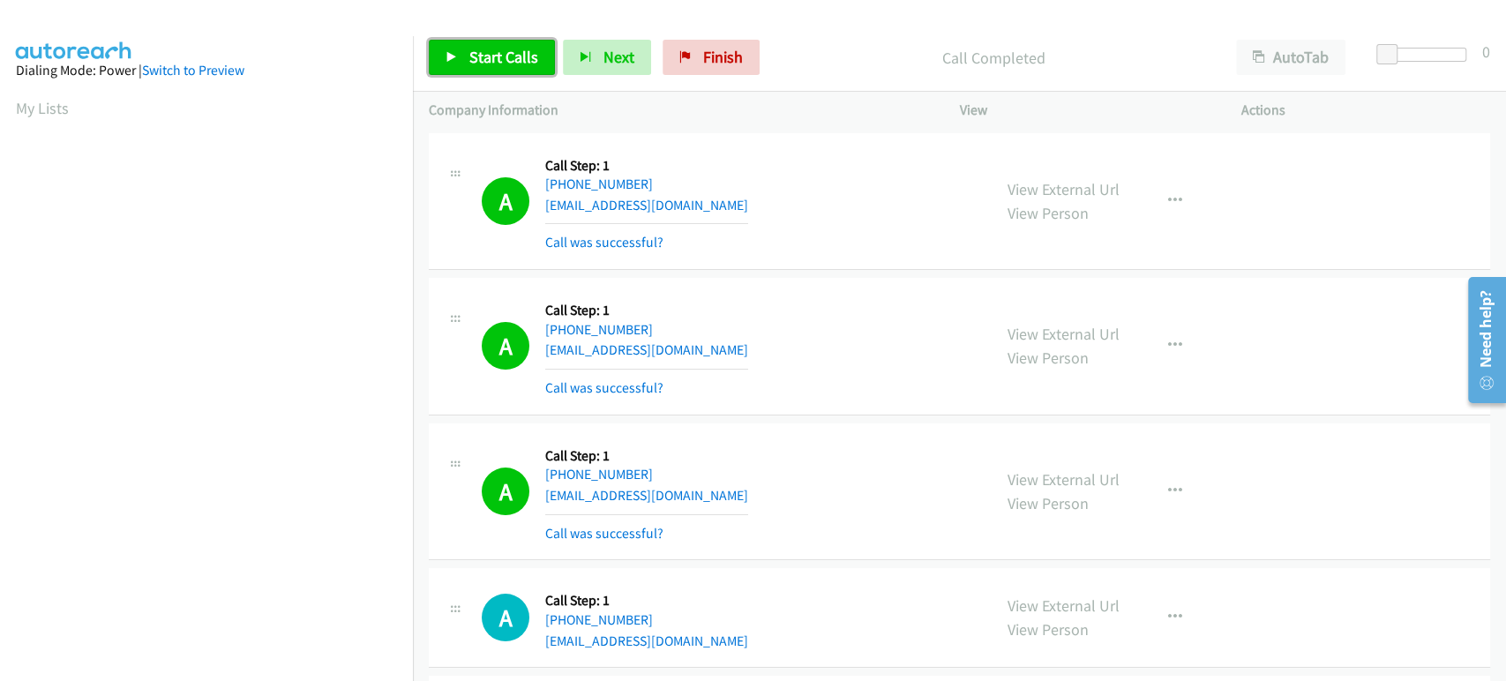
click at [508, 68] on link "Start Calls" at bounding box center [492, 57] width 126 height 35
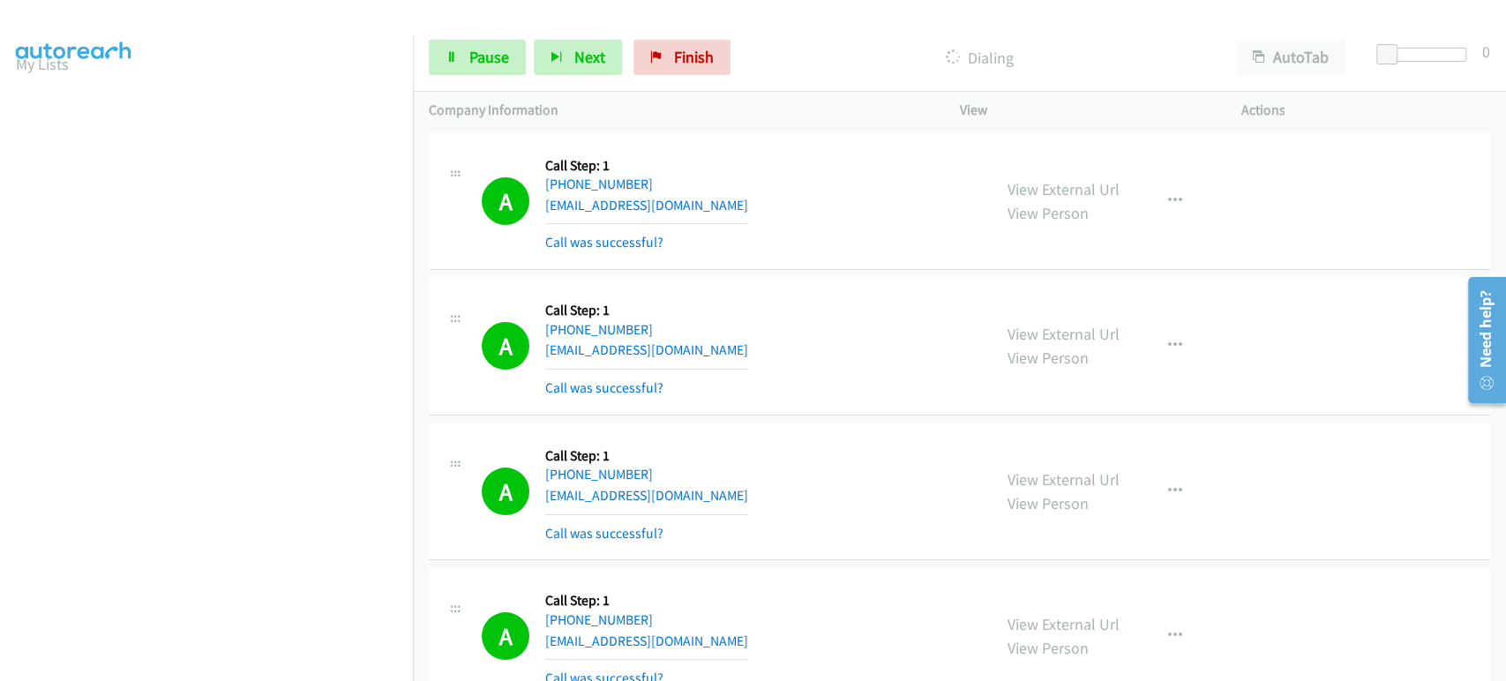
scroll to position [15, 0]
click at [462, 68] on link "Pause" at bounding box center [477, 57] width 97 height 35
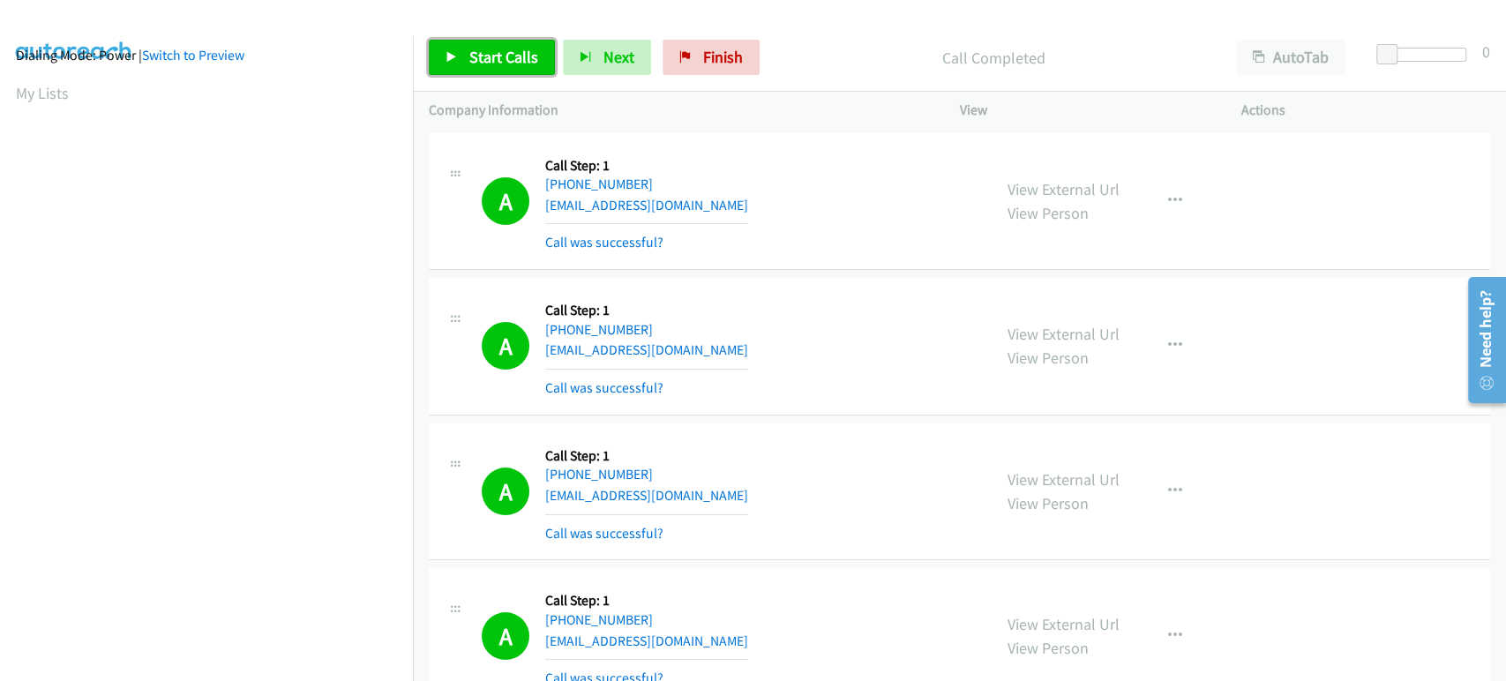
click at [494, 52] on span "Start Calls" at bounding box center [503, 57] width 69 height 20
click at [470, 56] on span "Pause" at bounding box center [489, 57] width 40 height 20
click at [495, 60] on span "Start Calls" at bounding box center [503, 57] width 69 height 20
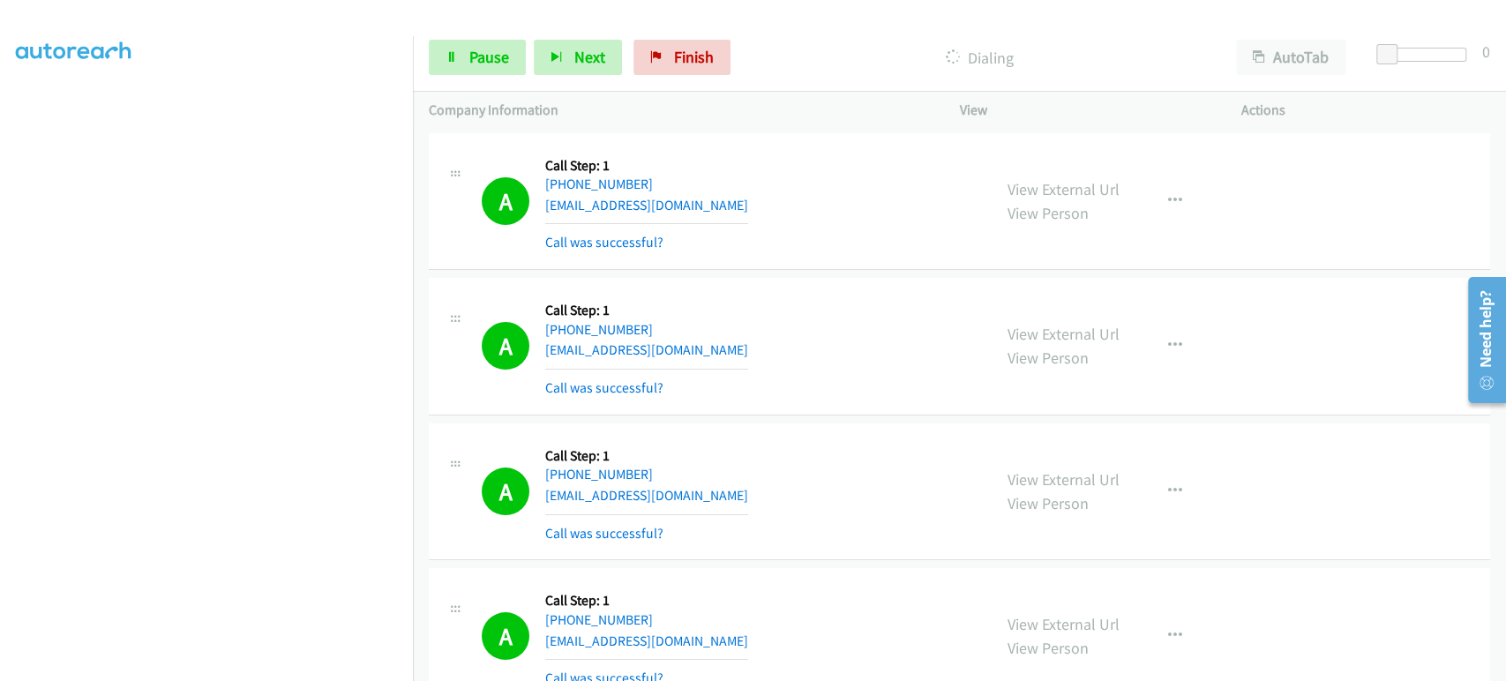
scroll to position [310, 0]
click at [479, 63] on span "Pause" at bounding box center [489, 57] width 40 height 20
click at [483, 62] on span "Start Calls" at bounding box center [503, 57] width 69 height 20
click at [483, 50] on span "Pause" at bounding box center [489, 57] width 40 height 20
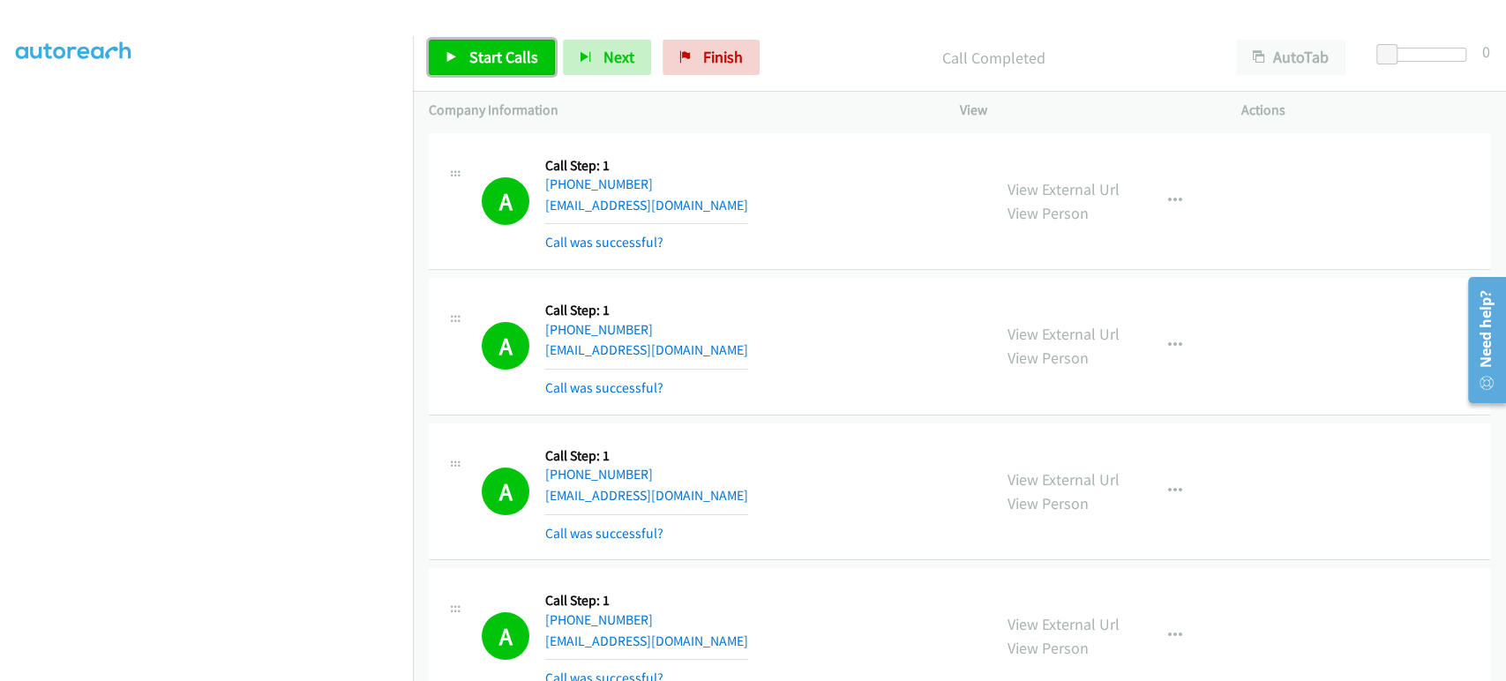
click at [501, 56] on span "Start Calls" at bounding box center [503, 57] width 69 height 20
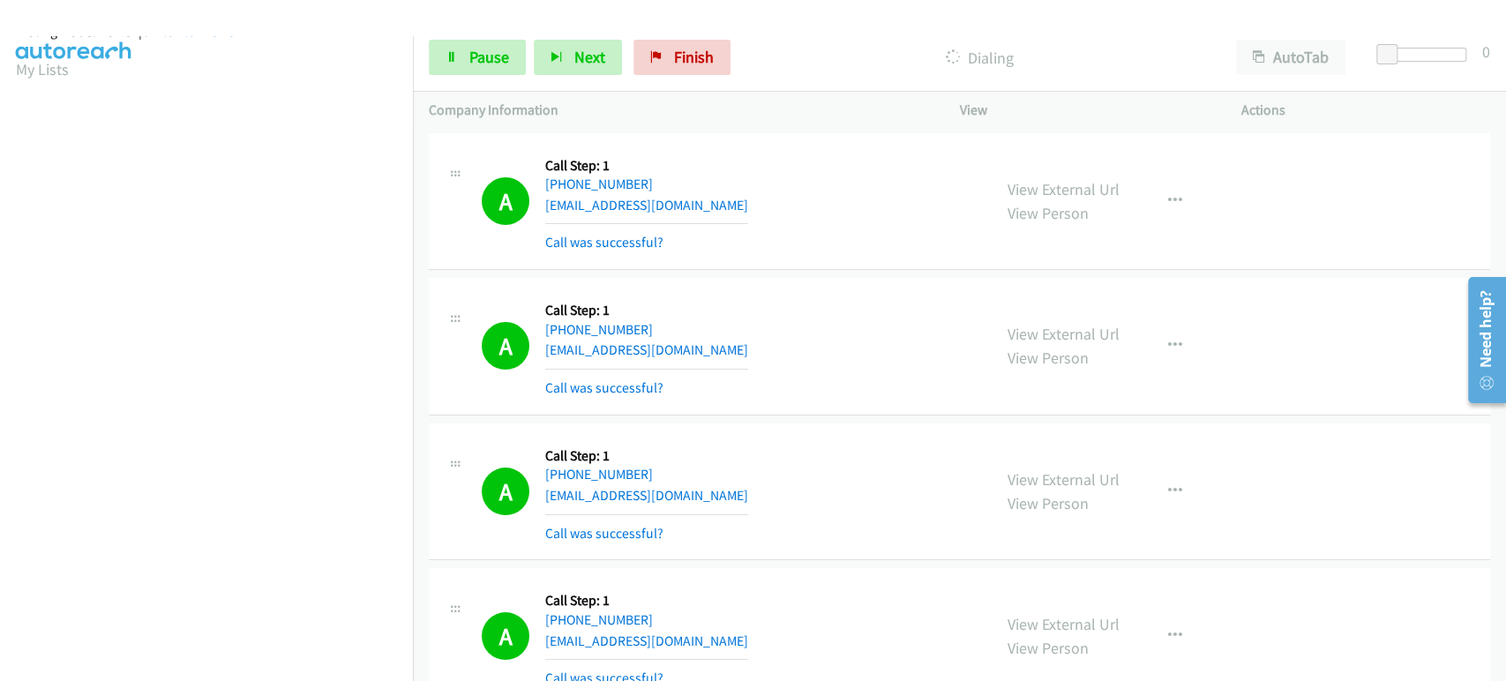
scroll to position [0, 0]
drag, startPoint x: 497, startPoint y: 58, endPoint x: 482, endPoint y: 62, distance: 15.4
click at [497, 57] on span "Pause" at bounding box center [489, 57] width 40 height 20
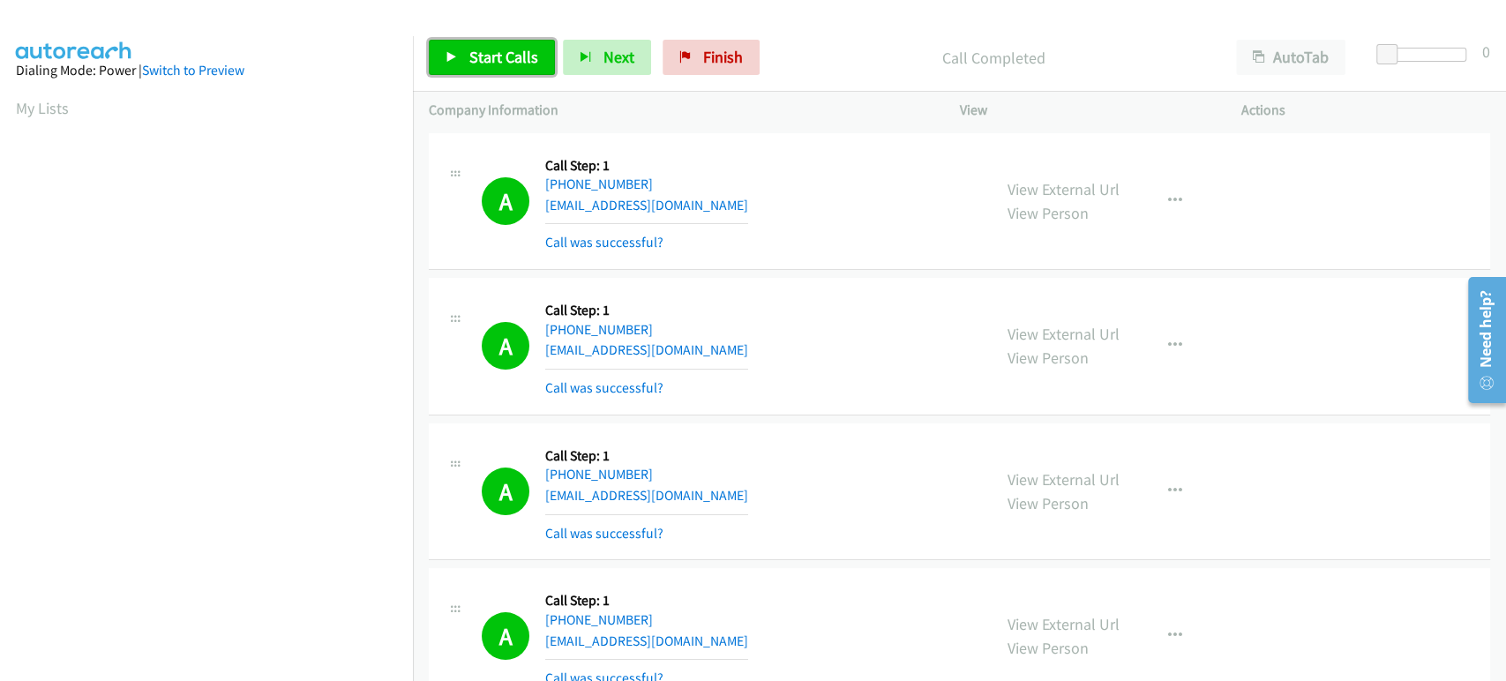
click at [490, 59] on span "Start Calls" at bounding box center [503, 57] width 69 height 20
click at [490, 55] on span "Pause" at bounding box center [489, 57] width 40 height 20
click at [482, 60] on span "Start Calls" at bounding box center [503, 57] width 69 height 20
click at [457, 56] on icon at bounding box center [451, 58] width 12 height 12
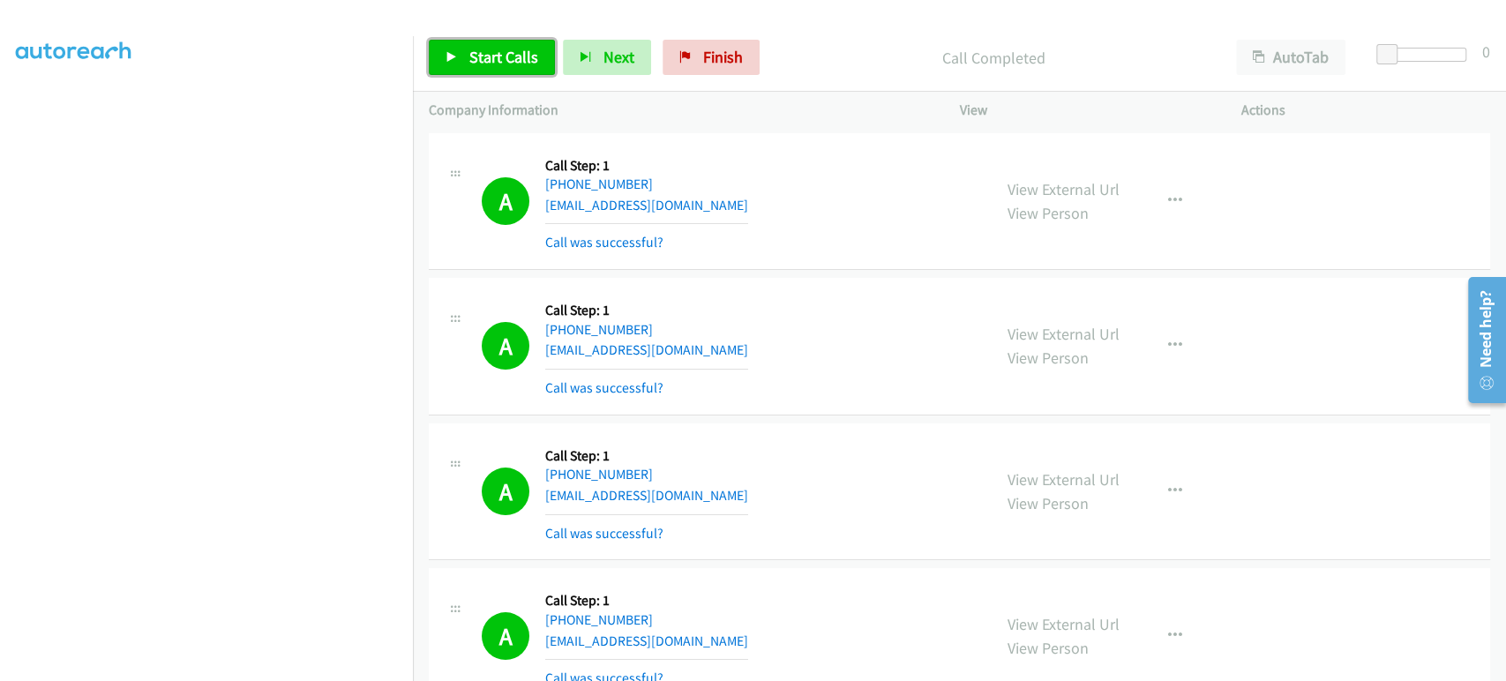
click at [469, 49] on span "Start Calls" at bounding box center [503, 57] width 69 height 20
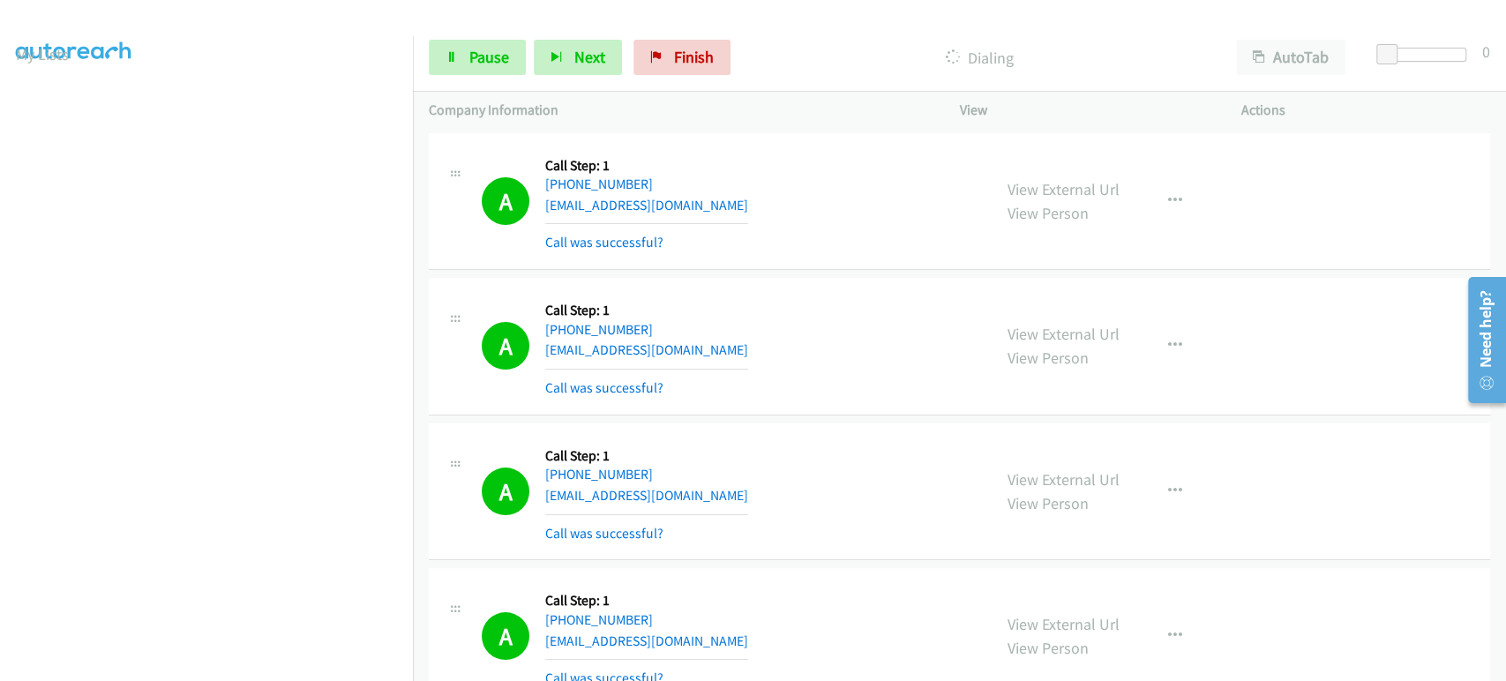
scroll to position [0, 0]
click at [481, 54] on span "Pause" at bounding box center [489, 57] width 40 height 20
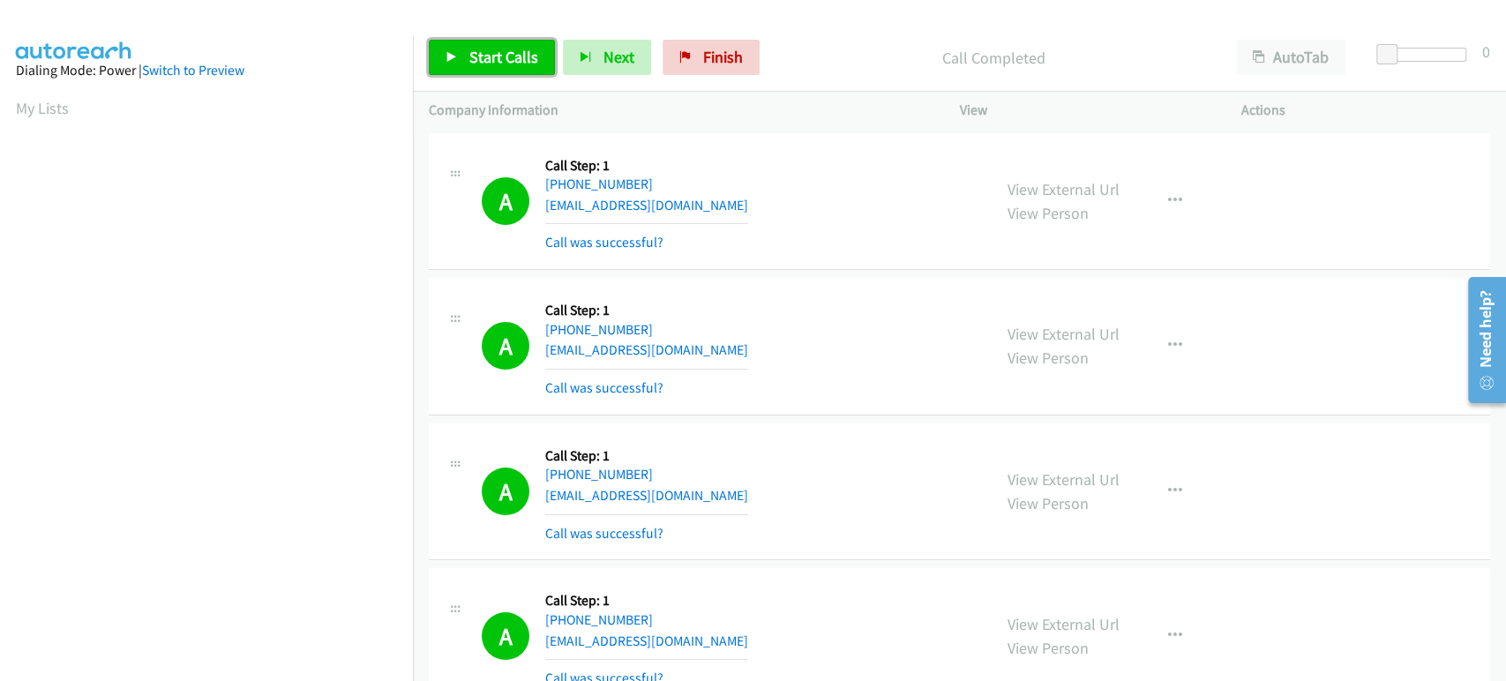
click at [474, 60] on span "Start Calls" at bounding box center [503, 57] width 69 height 20
click at [475, 52] on span "Pause" at bounding box center [489, 57] width 40 height 20
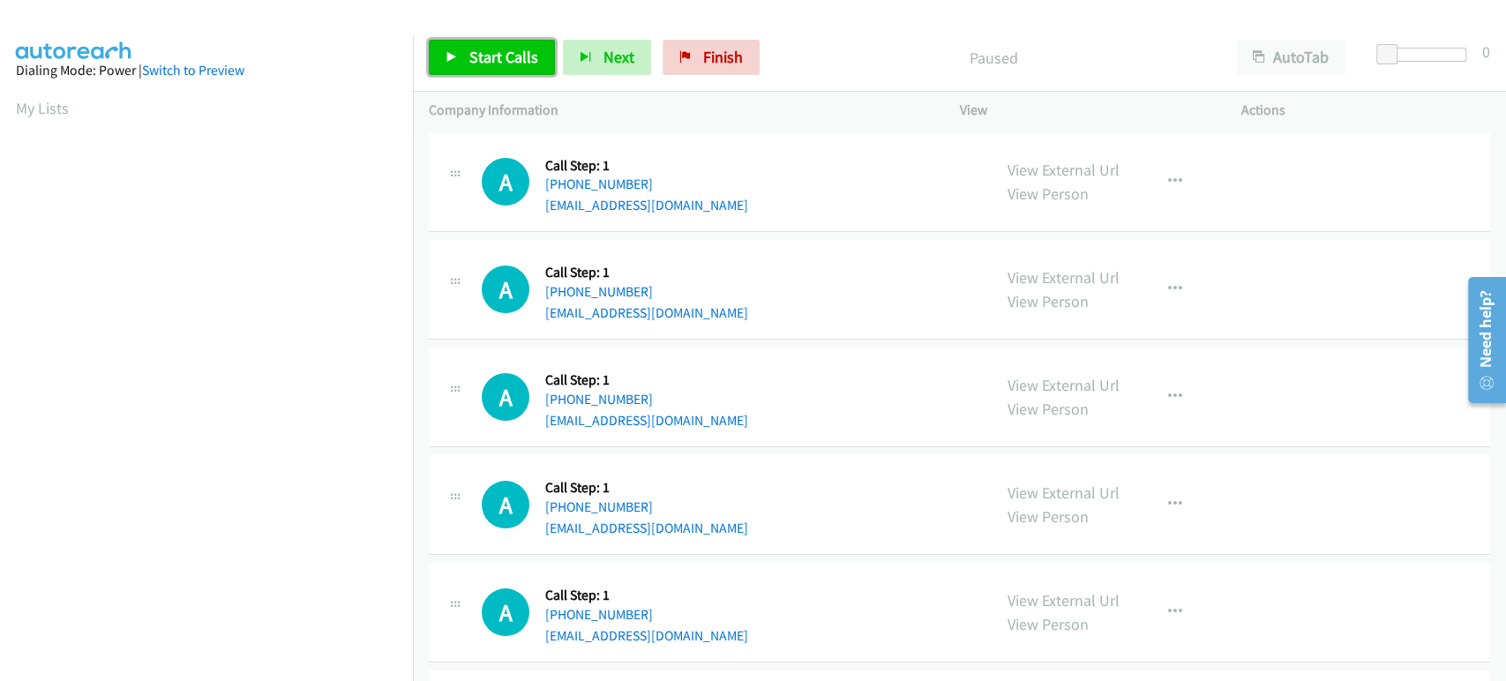
click at [500, 56] on span "Start Calls" at bounding box center [503, 57] width 69 height 20
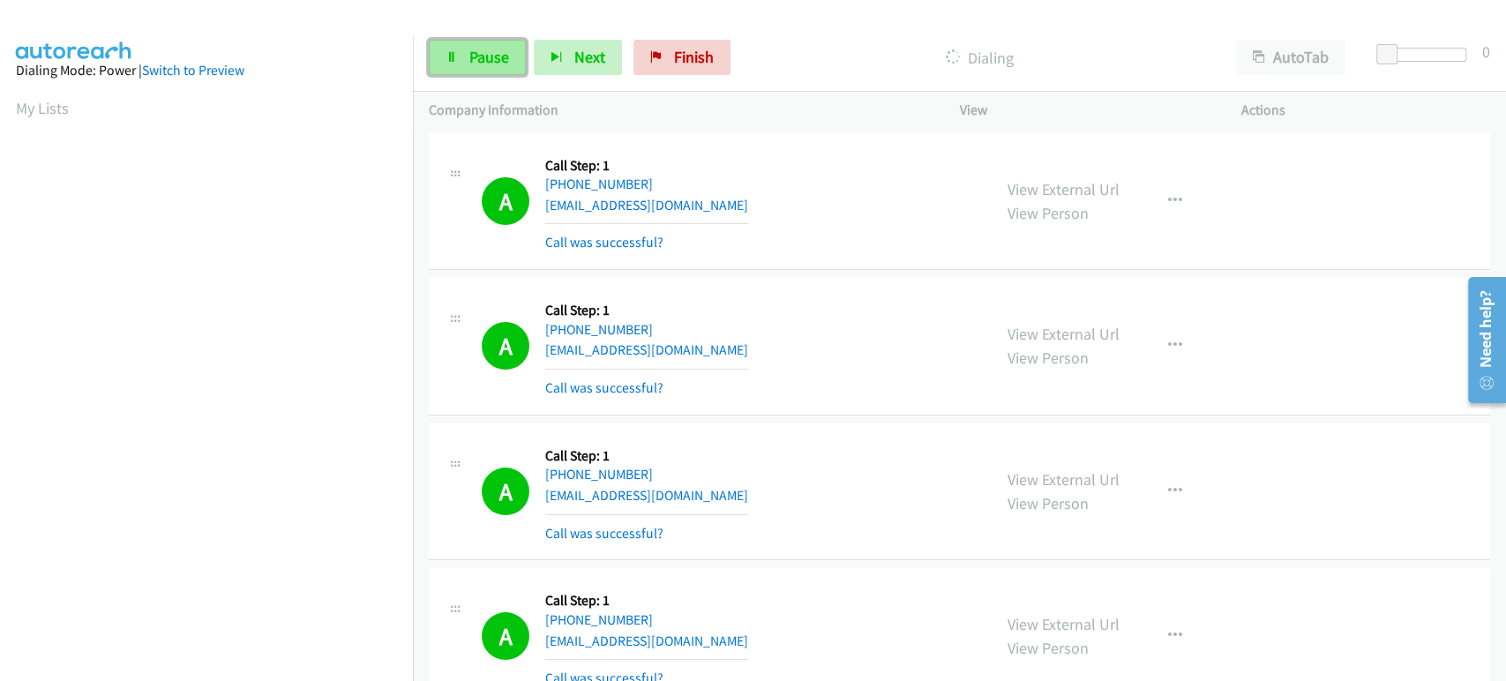
click at [482, 57] on span "Pause" at bounding box center [489, 57] width 40 height 20
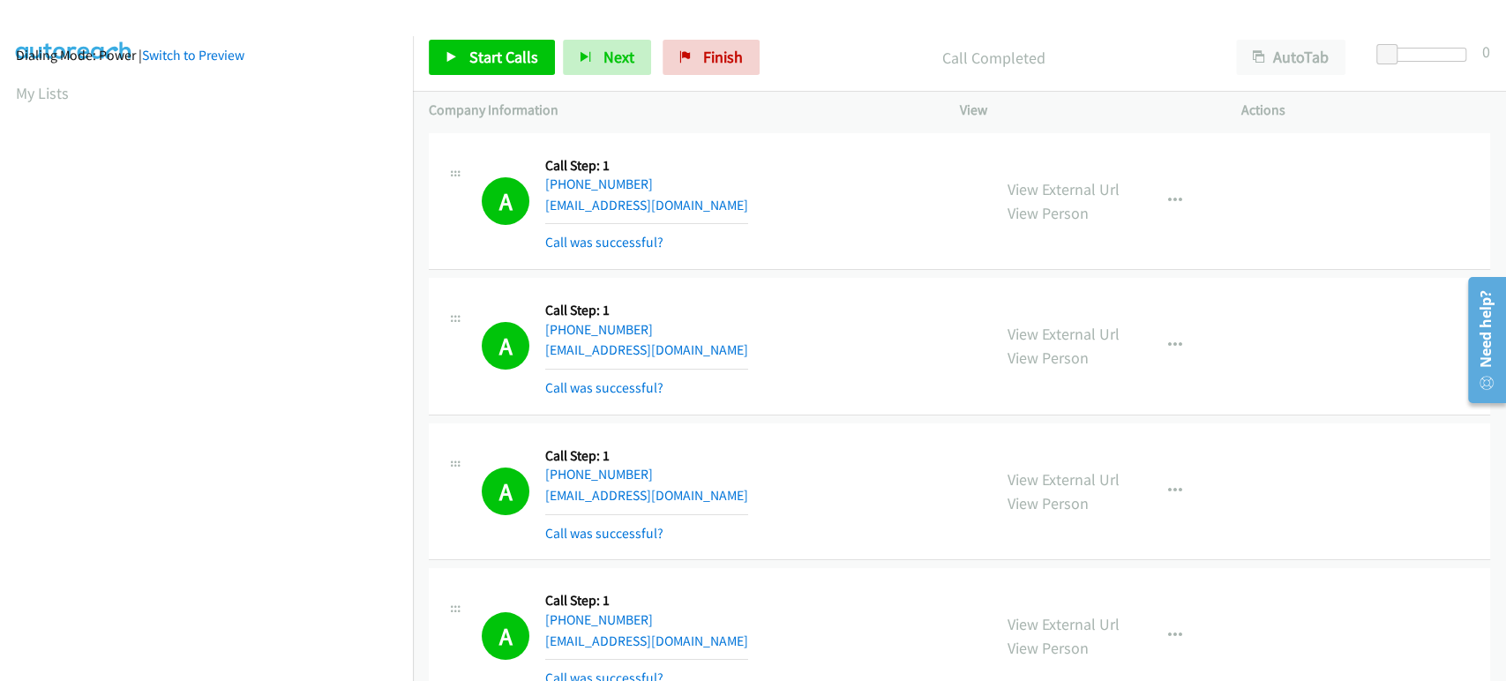
scroll to position [310, 0]
